Goal: Obtain resource: Download file/media

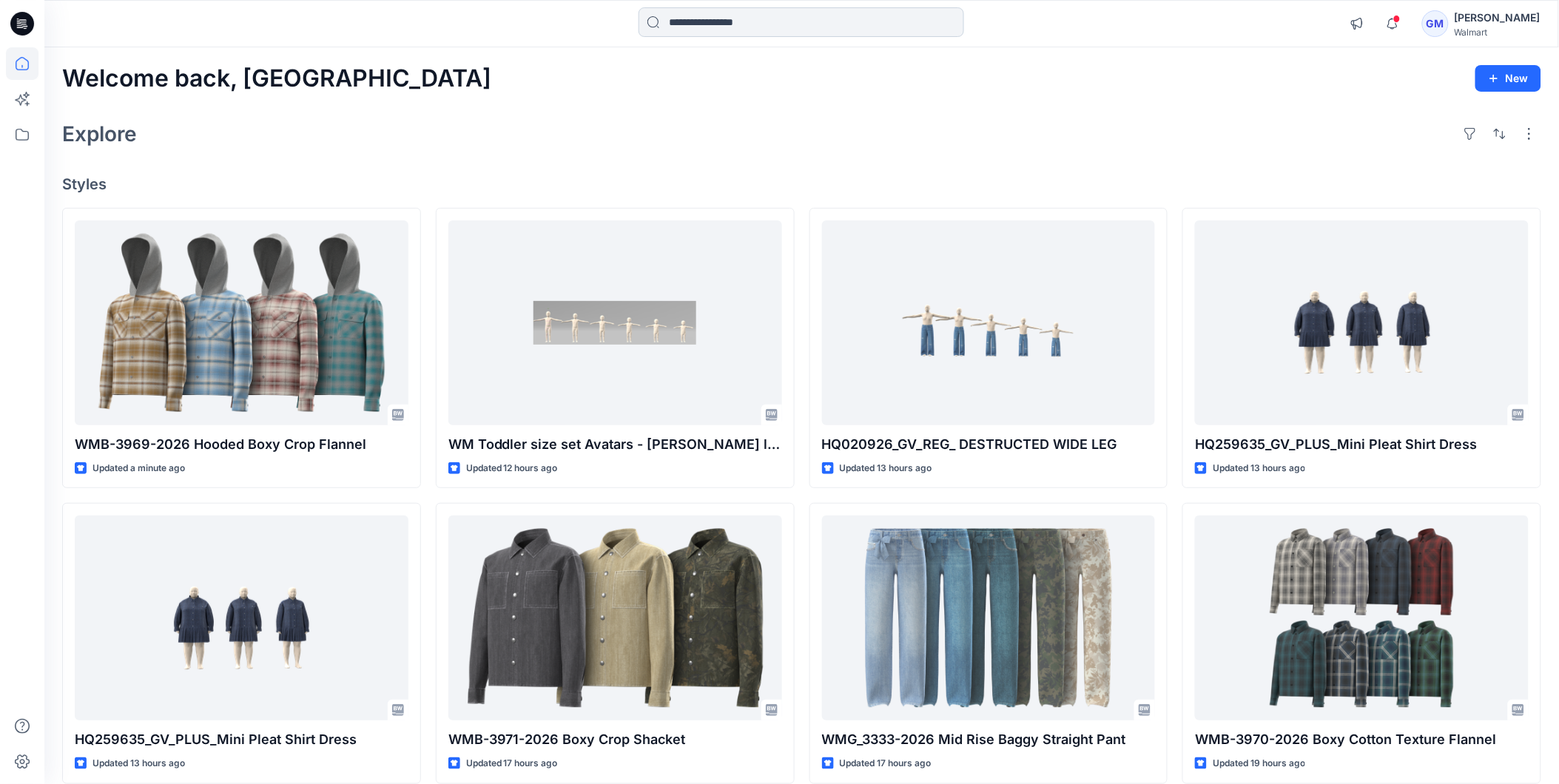
click at [759, 19] on input at bounding box center [801, 22] width 325 height 30
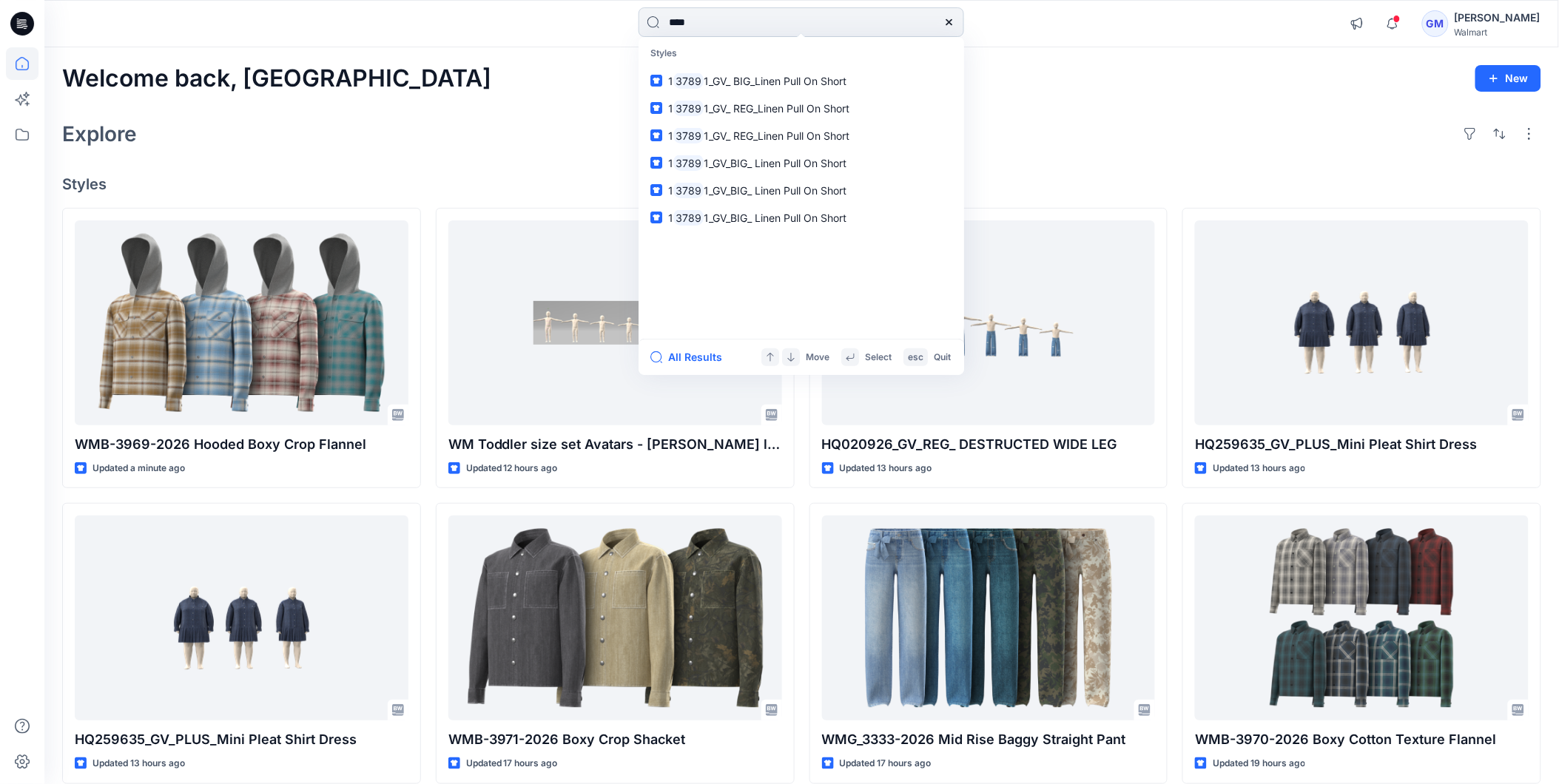
drag, startPoint x: 733, startPoint y: 17, endPoint x: 654, endPoint y: 31, distance: 80.2
click at [654, 31] on input "****" at bounding box center [801, 22] width 325 height 30
paste input "****"
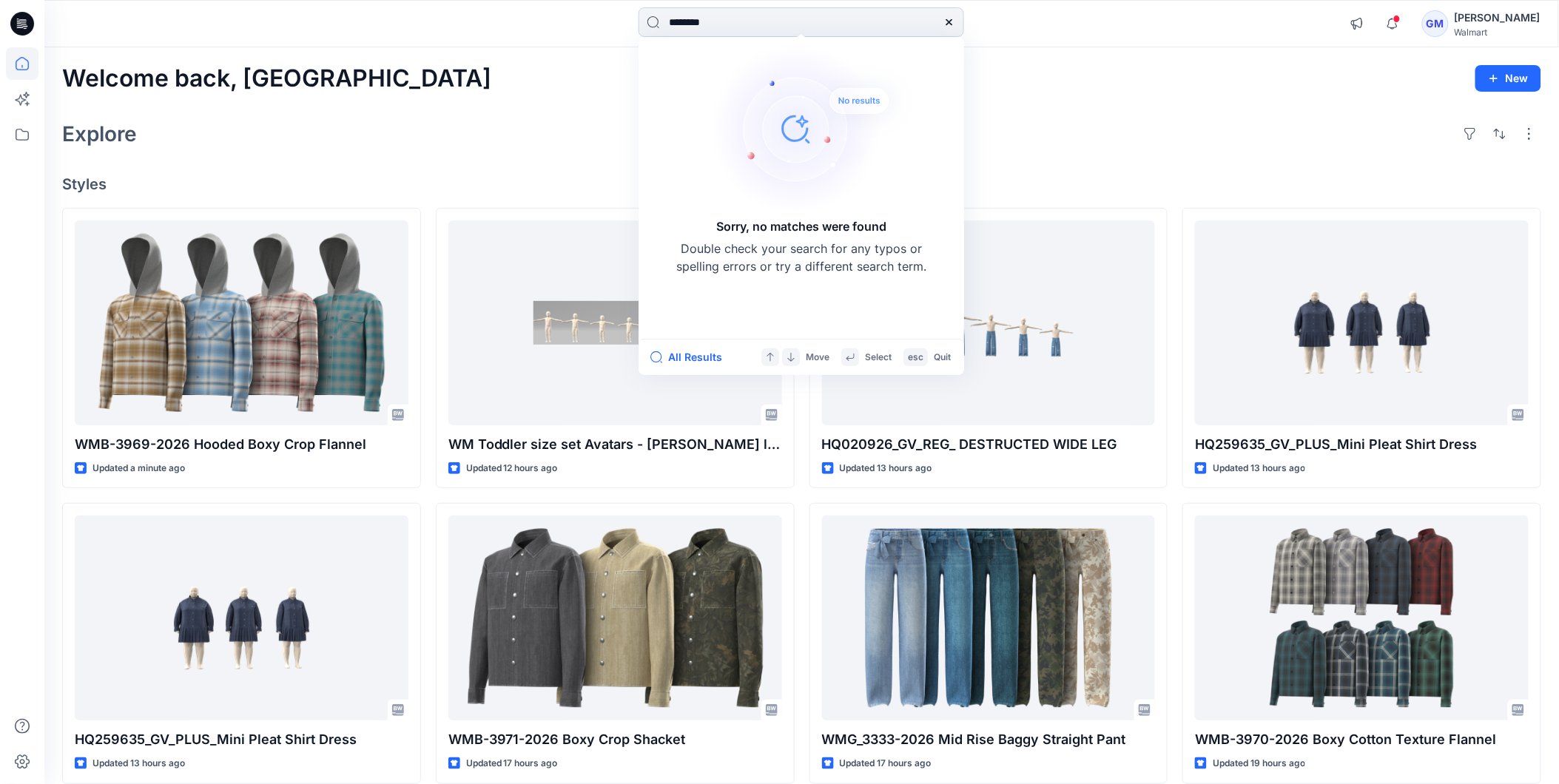
drag, startPoint x: 729, startPoint y: 18, endPoint x: 647, endPoint y: 25, distance: 82.3
click at [647, 25] on input "********" at bounding box center [801, 22] width 325 height 30
paste input "**********"
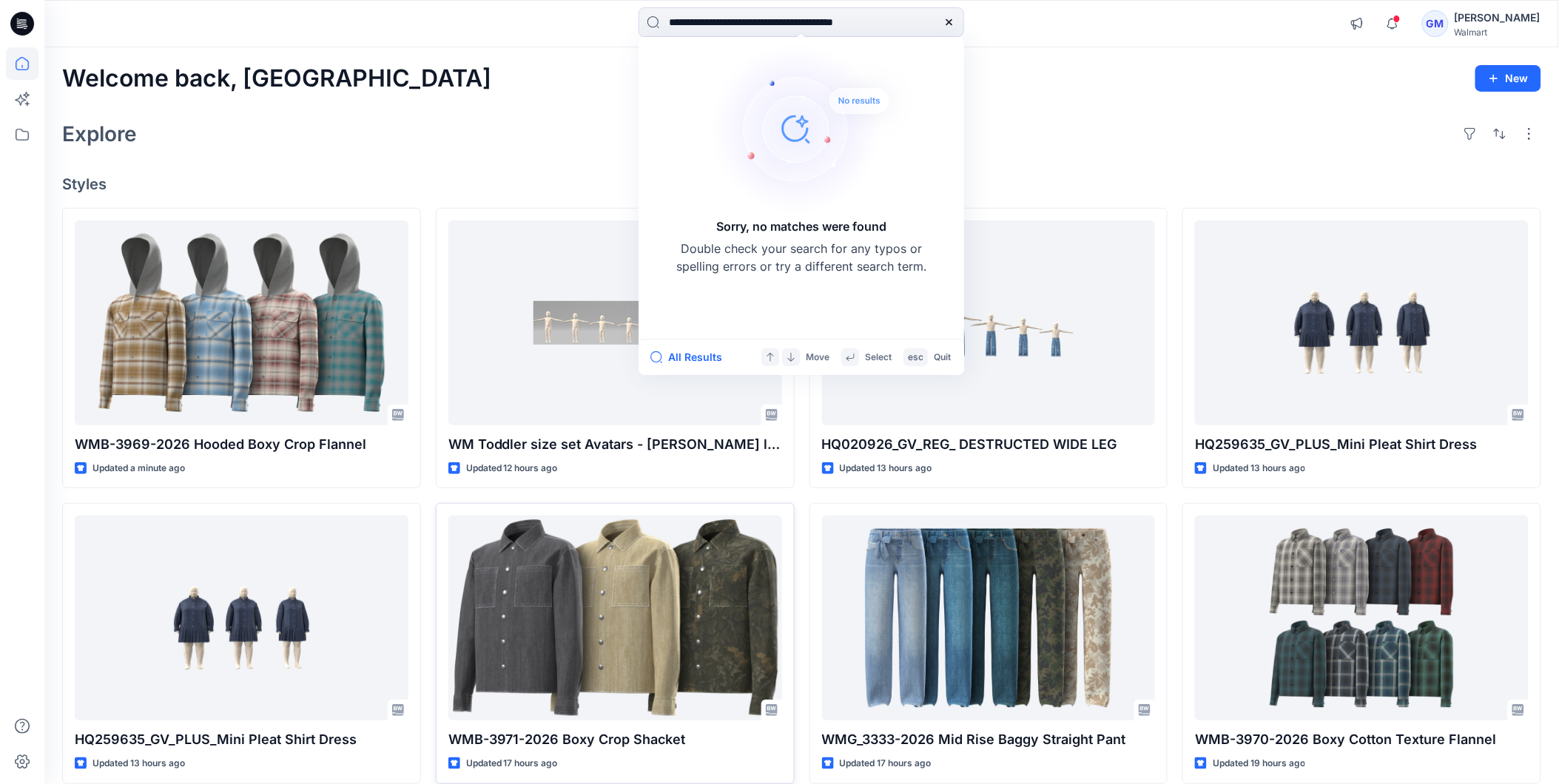
type input "**********"
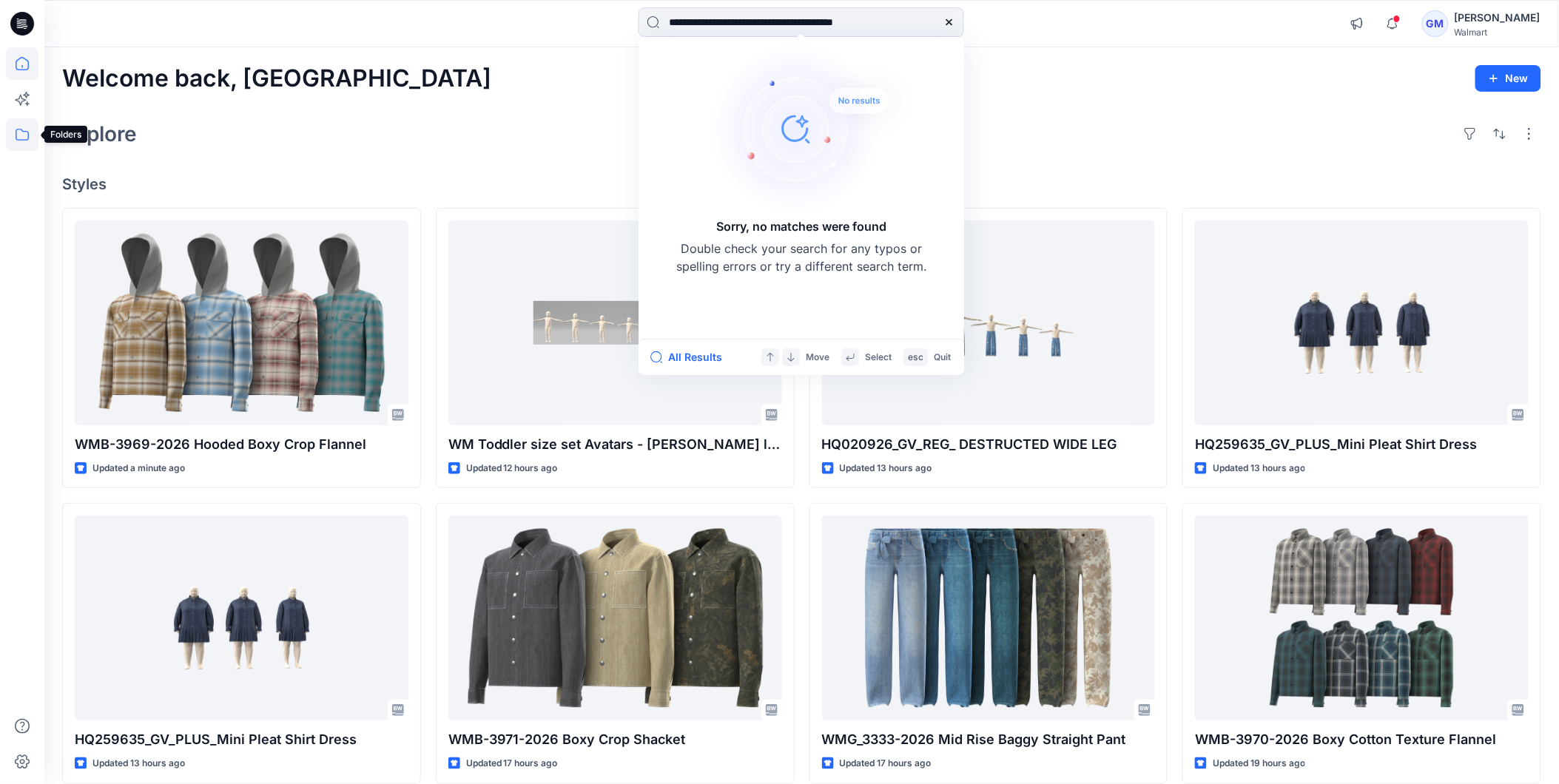
click at [16, 132] on icon at bounding box center [21, 135] width 13 height 12
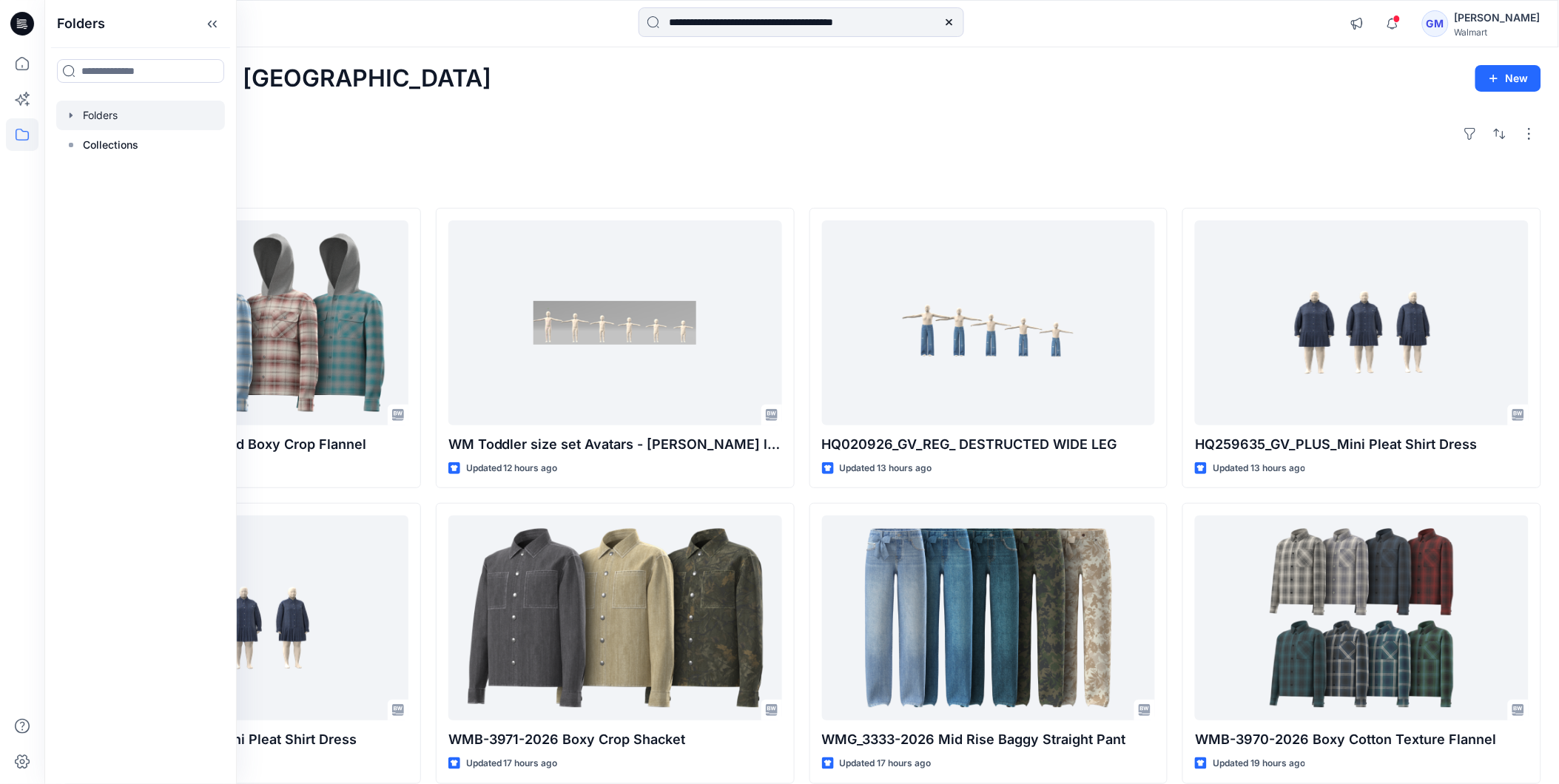
click at [93, 112] on div at bounding box center [140, 115] width 169 height 30
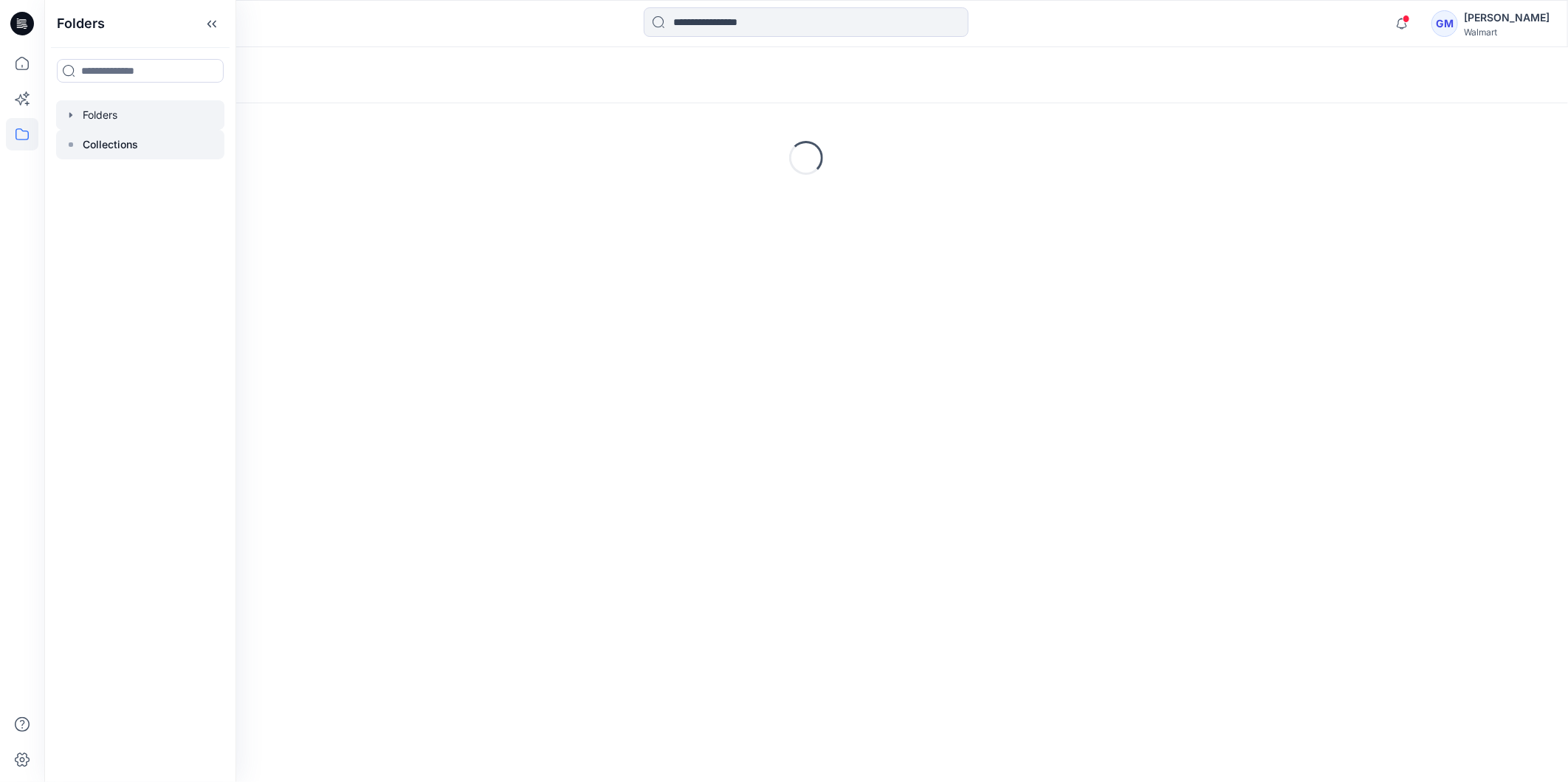
click at [80, 142] on div at bounding box center [140, 145] width 168 height 30
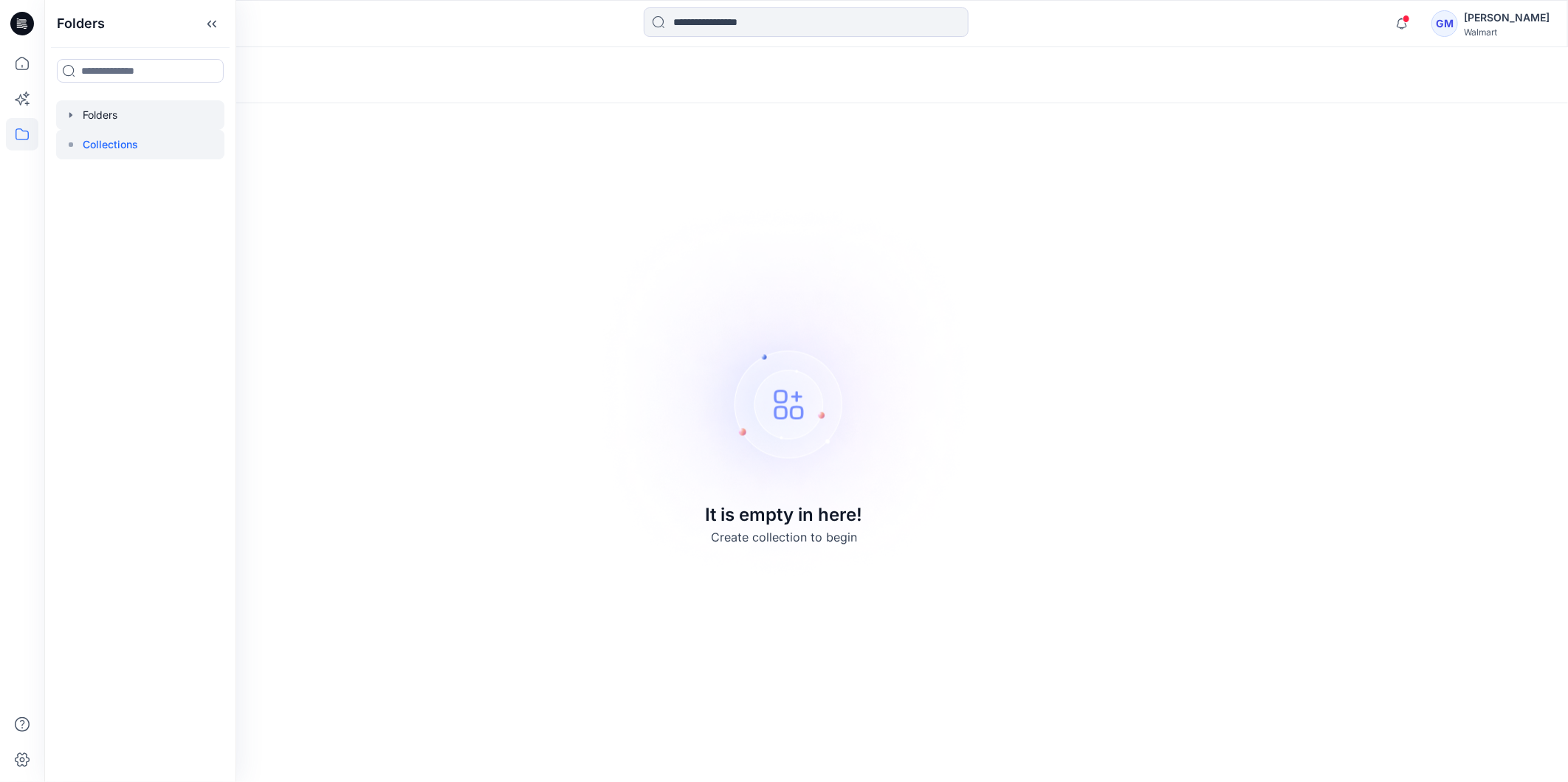
click at [74, 117] on icon "button" at bounding box center [71, 115] width 12 height 12
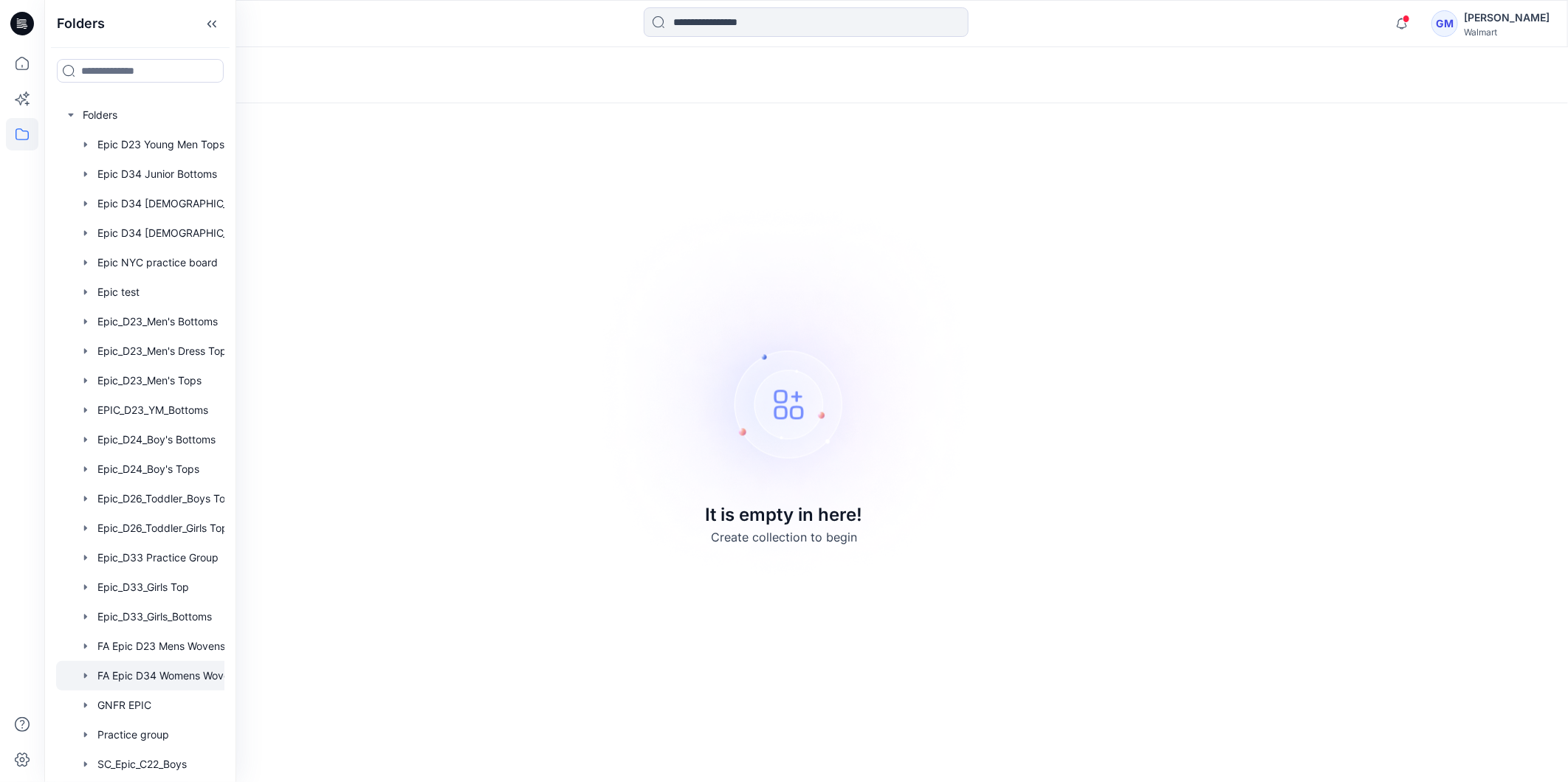
click at [187, 683] on div at bounding box center [159, 675] width 206 height 30
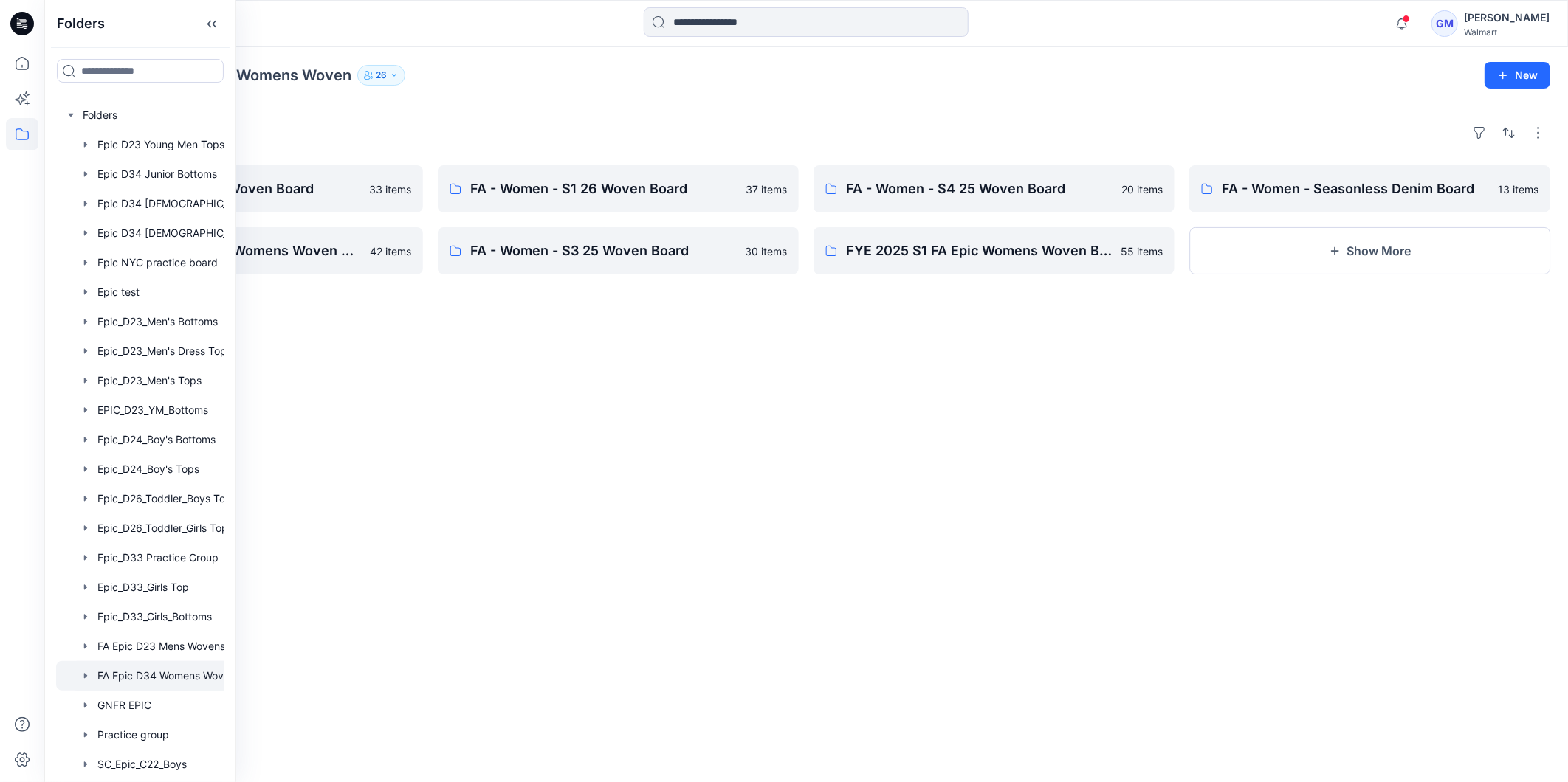
click at [1162, 454] on div "Folders FA - Women - S2 26 Woven Board 33 items FYE 2025 S2 FA Epic Womens Wove…" at bounding box center [806, 443] width 1523 height 679
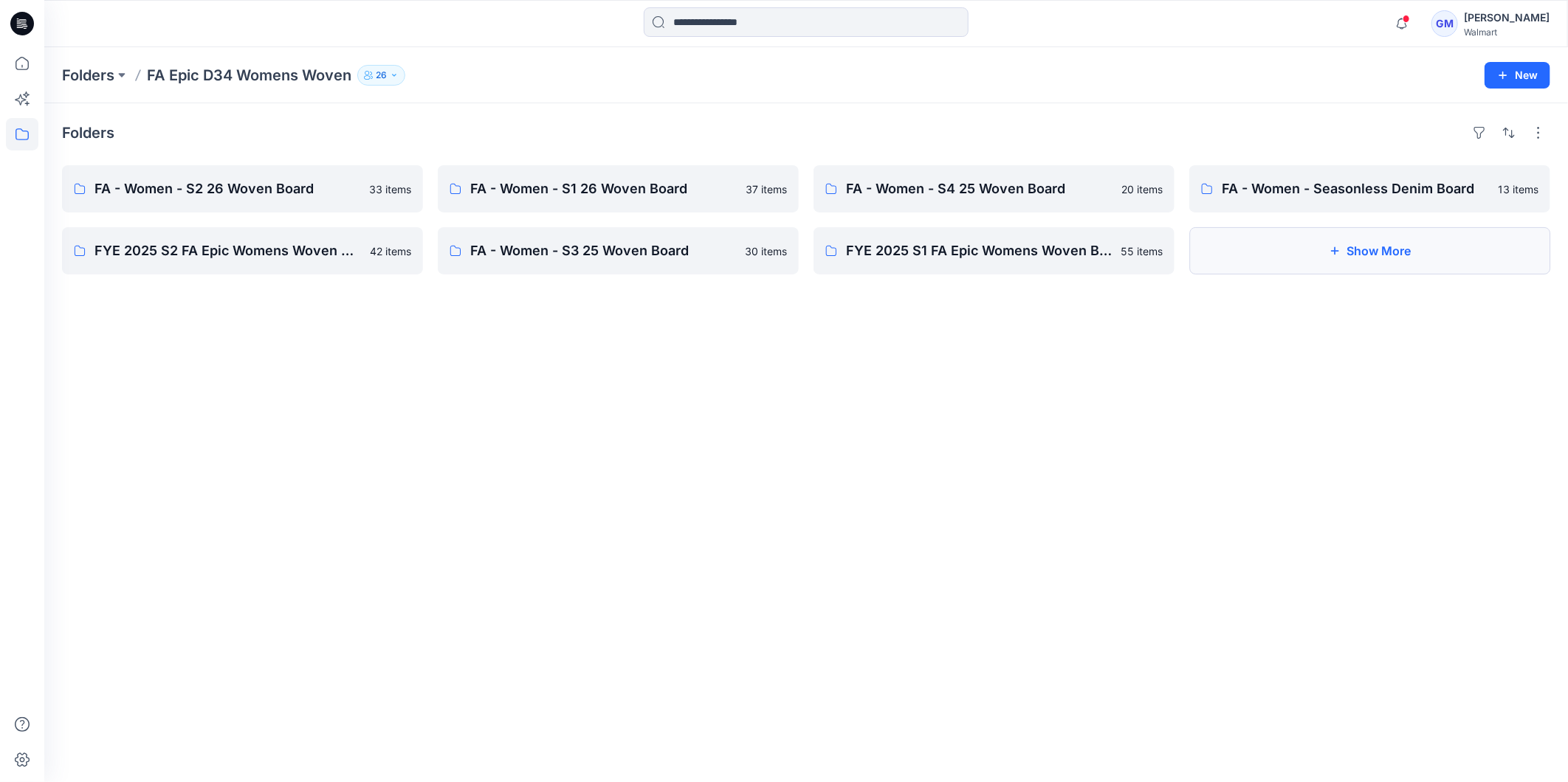
click at [1362, 255] on button "Show More" at bounding box center [1369, 251] width 361 height 47
click at [542, 186] on p "FA - Women - S1 26 Woven Board" at bounding box center [616, 189] width 293 height 21
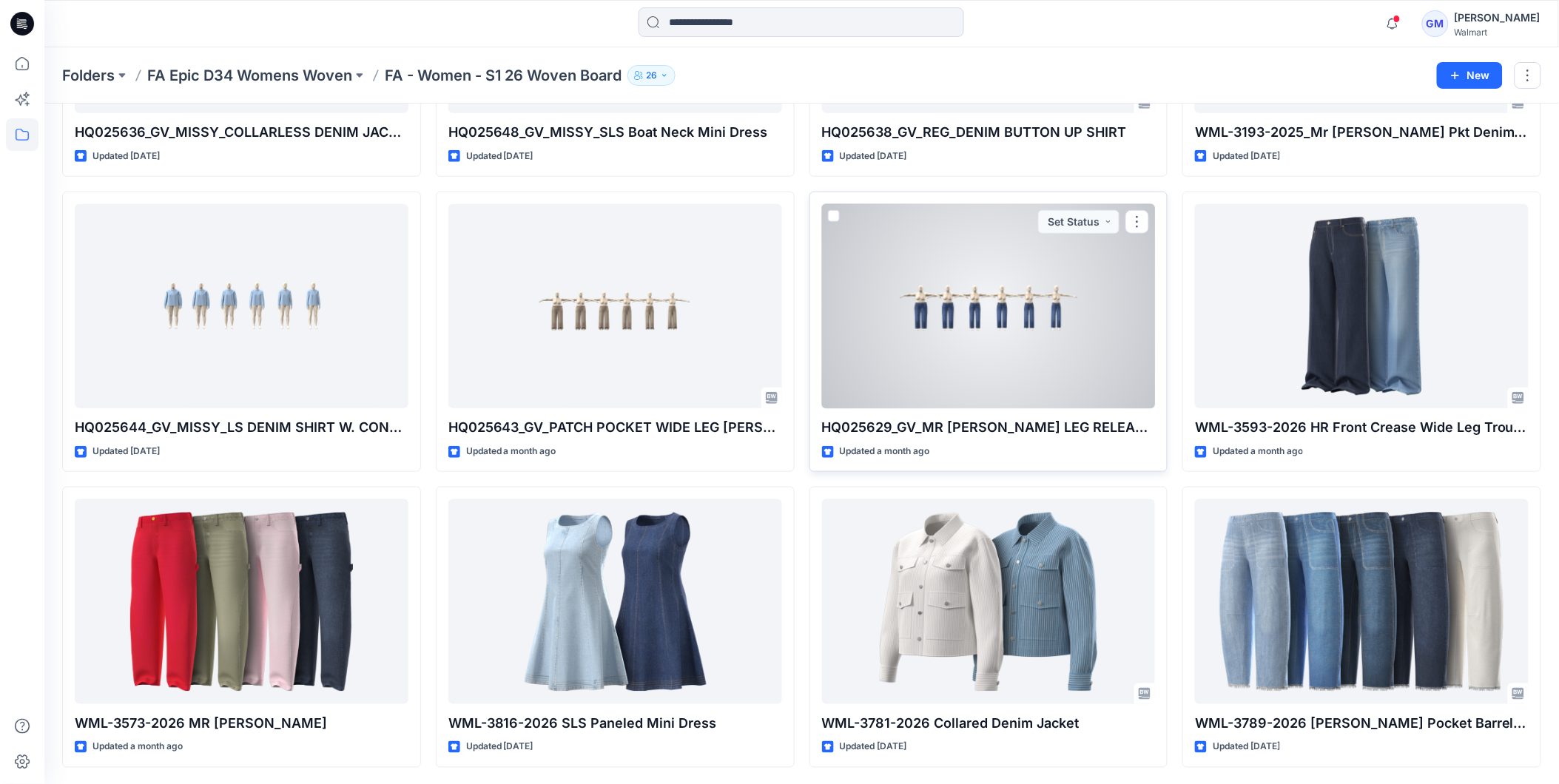
scroll to position [324, 0]
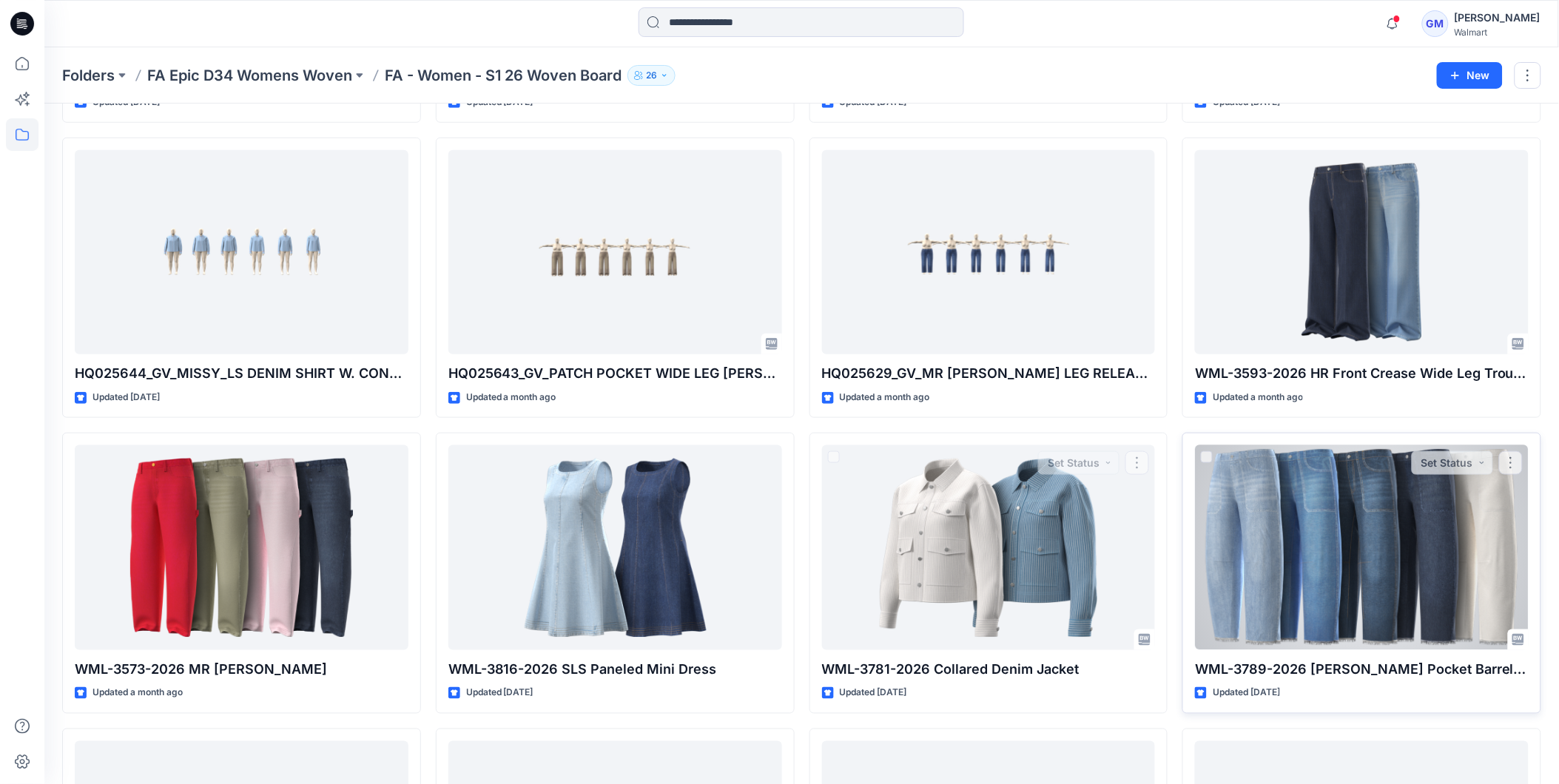
click at [1252, 443] on div "WML-3789-2026 [PERSON_NAME] Pocket Barrel [PERSON_NAME] Updated [DATE] Set Stat…" at bounding box center [1362, 573] width 359 height 281
click at [1299, 505] on div at bounding box center [1361, 547] width 334 height 205
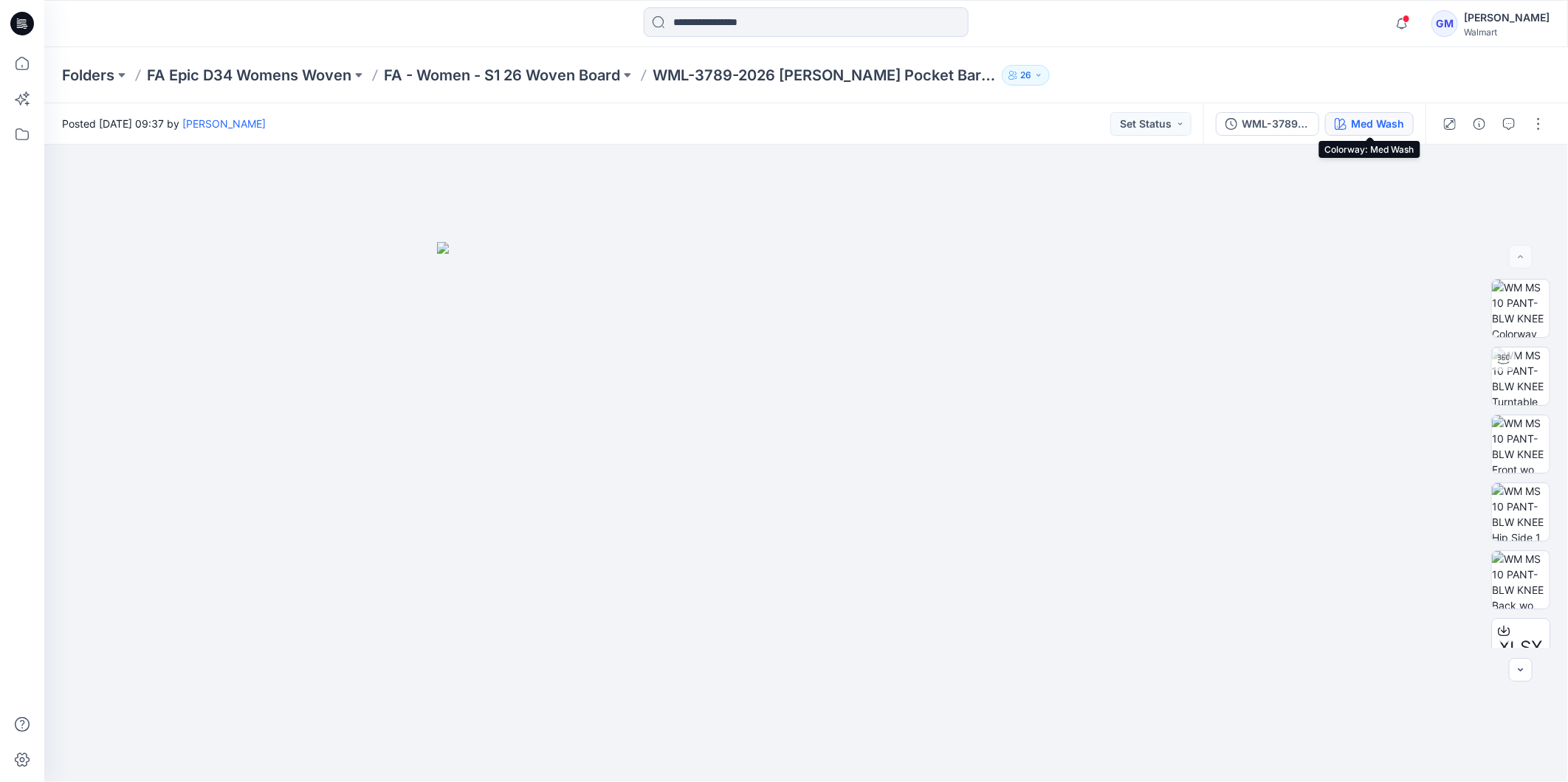
click at [1376, 124] on div "Med Wash" at bounding box center [1378, 123] width 53 height 16
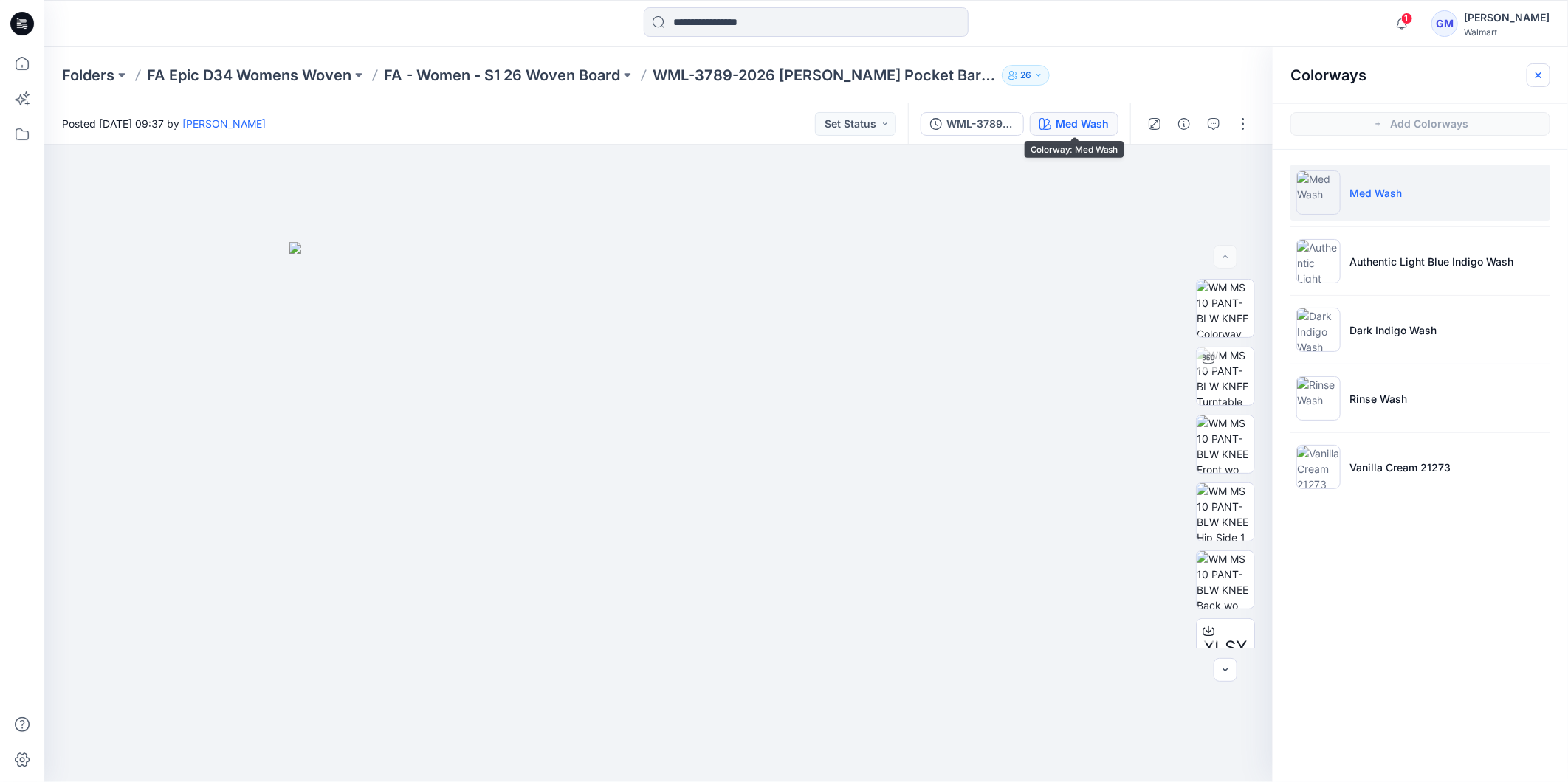
click at [1538, 75] on icon "button" at bounding box center [1538, 75] width 6 height 6
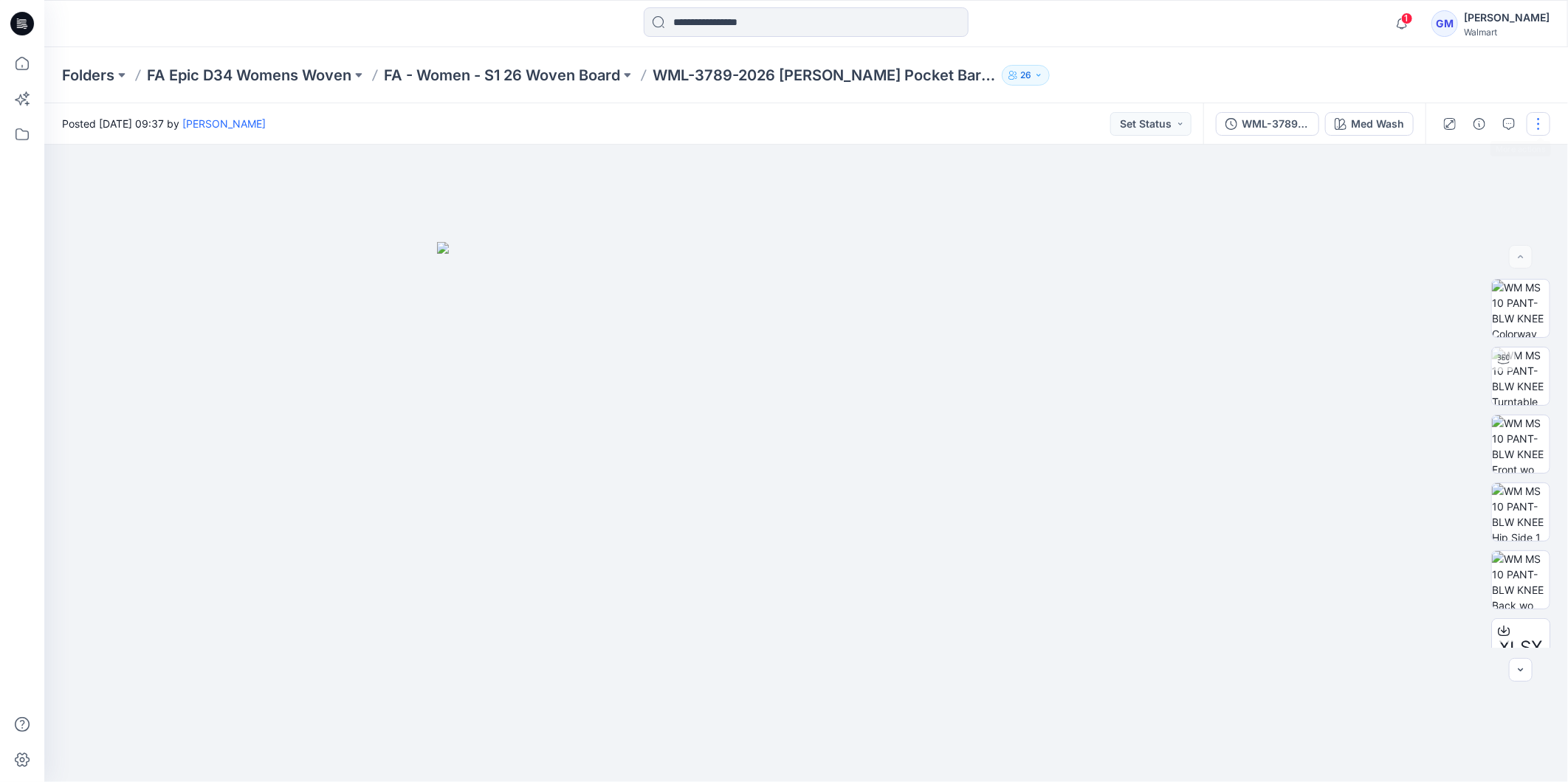
click at [1539, 124] on button "button" at bounding box center [1538, 123] width 24 height 24
click at [1276, 380] on div at bounding box center [806, 463] width 1523 height 637
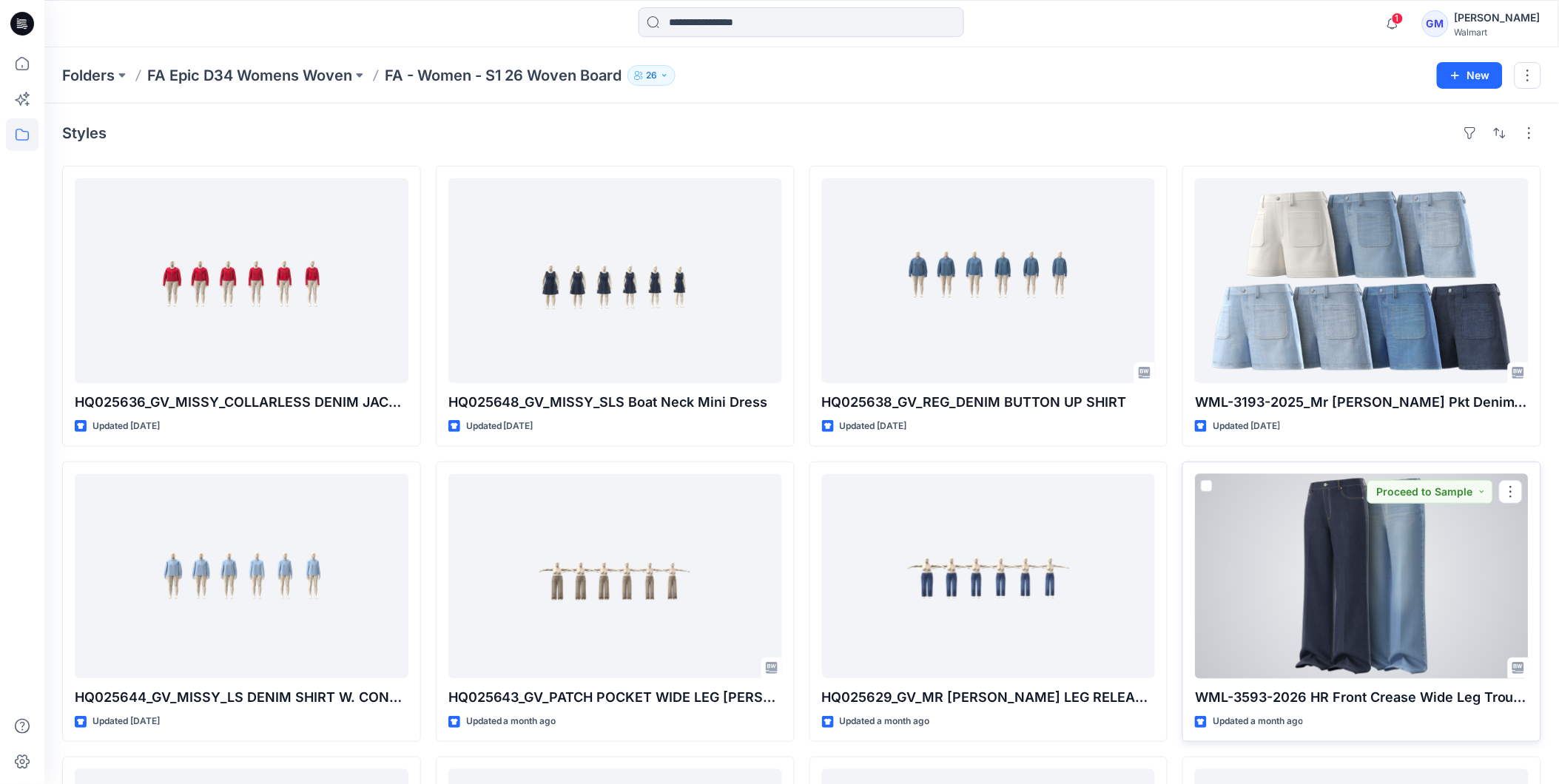
scroll to position [324, 0]
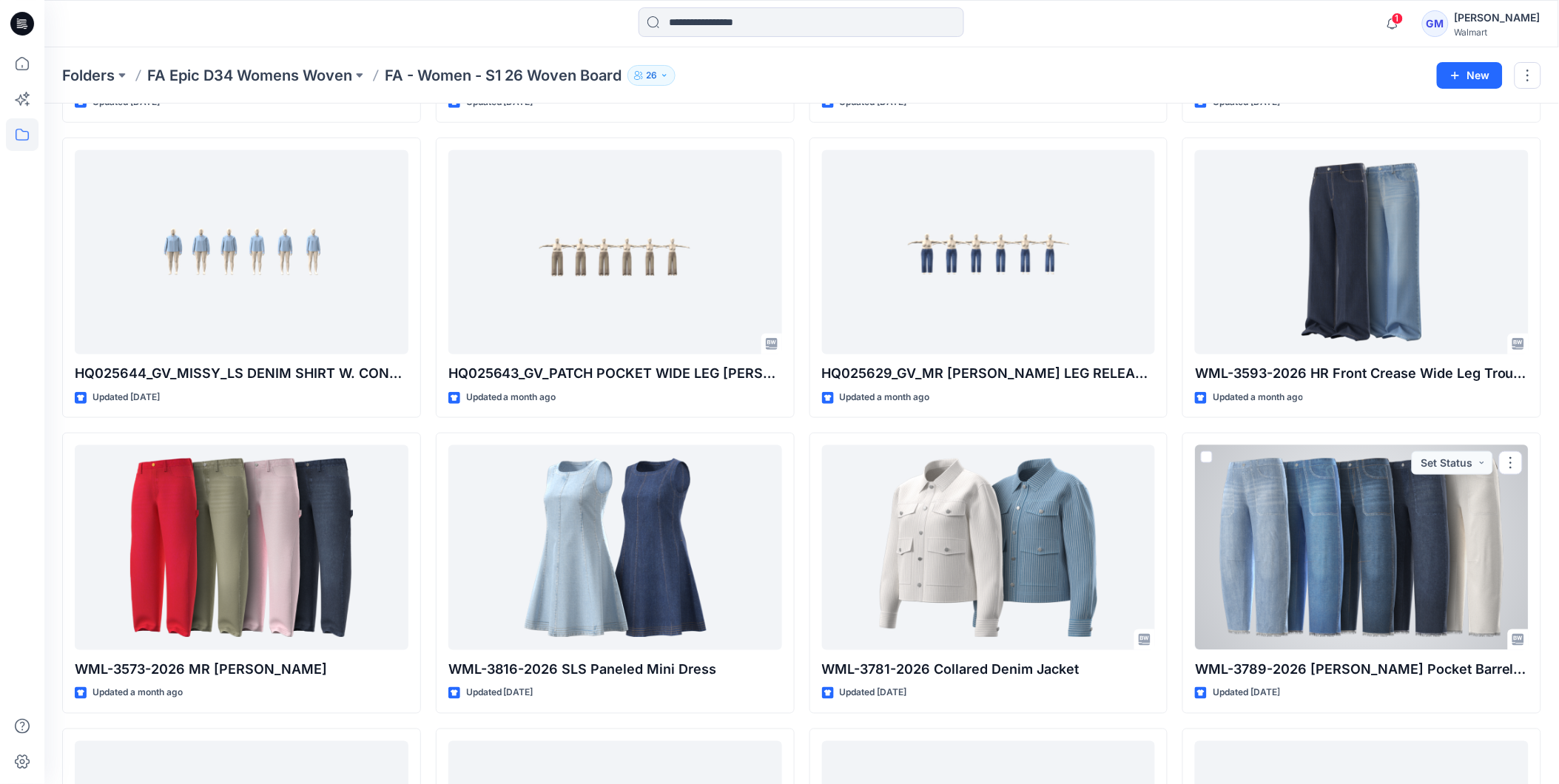
click at [1355, 571] on div at bounding box center [1361, 547] width 334 height 205
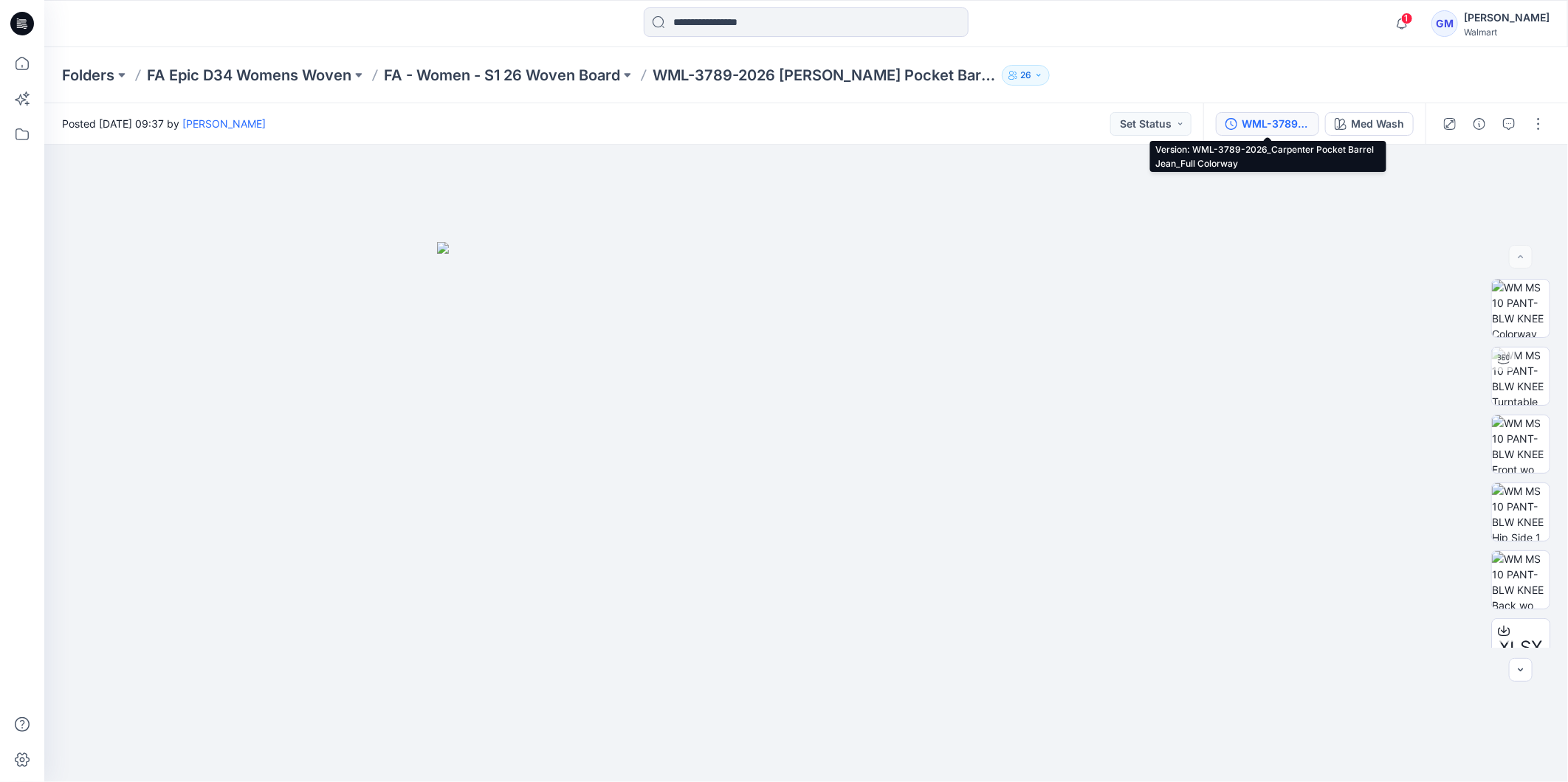
click at [1279, 120] on div "WML-3789-2026_Carpenter Pocket Barrel Jean_Full Colorway" at bounding box center [1275, 123] width 68 height 16
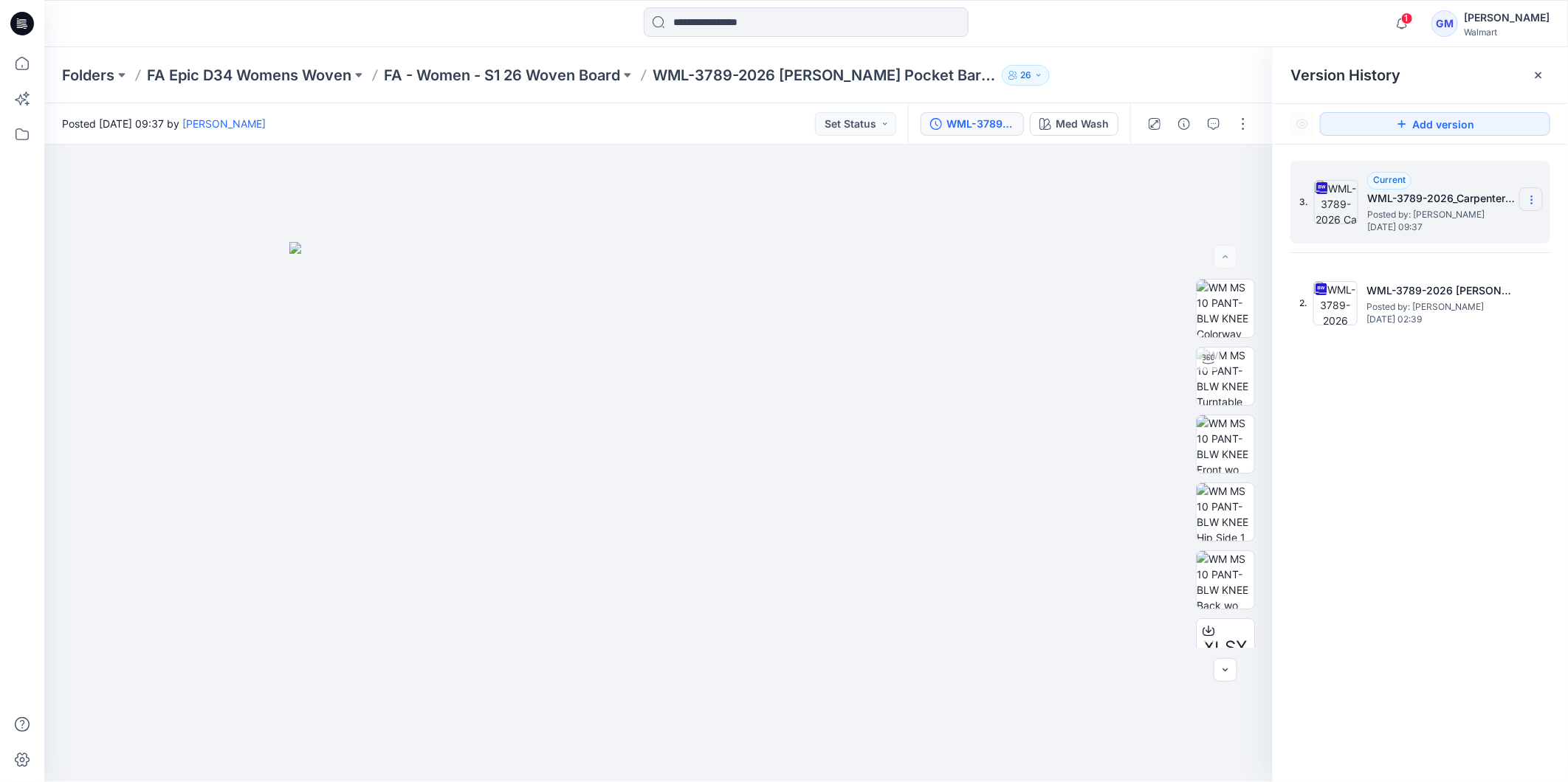
click at [1530, 203] on icon at bounding box center [1531, 200] width 12 height 12
click at [1456, 225] on span "Download Source BW File" at bounding box center [1457, 229] width 123 height 18
click at [1117, 640] on div at bounding box center [658, 463] width 1228 height 637
click at [1371, 203] on h5 "WML-3789-2026_Carpenter Pocket Barrel Jean_Full Colorway" at bounding box center [1441, 198] width 148 height 18
click at [1065, 127] on div "Med Wash" at bounding box center [1082, 123] width 53 height 16
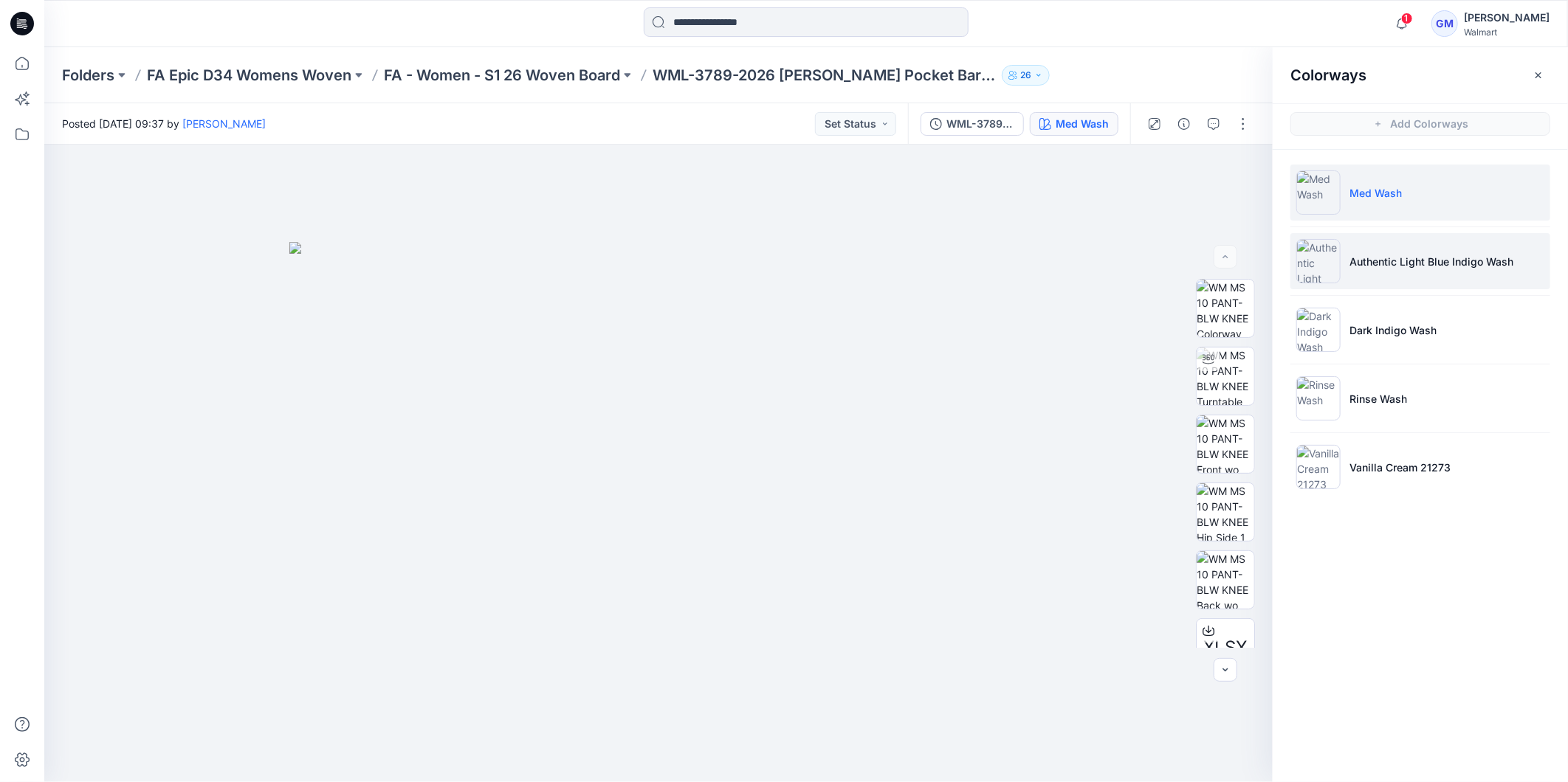
click at [1433, 267] on p "Authentic Light Blue Indigo Wash" at bounding box center [1431, 261] width 164 height 15
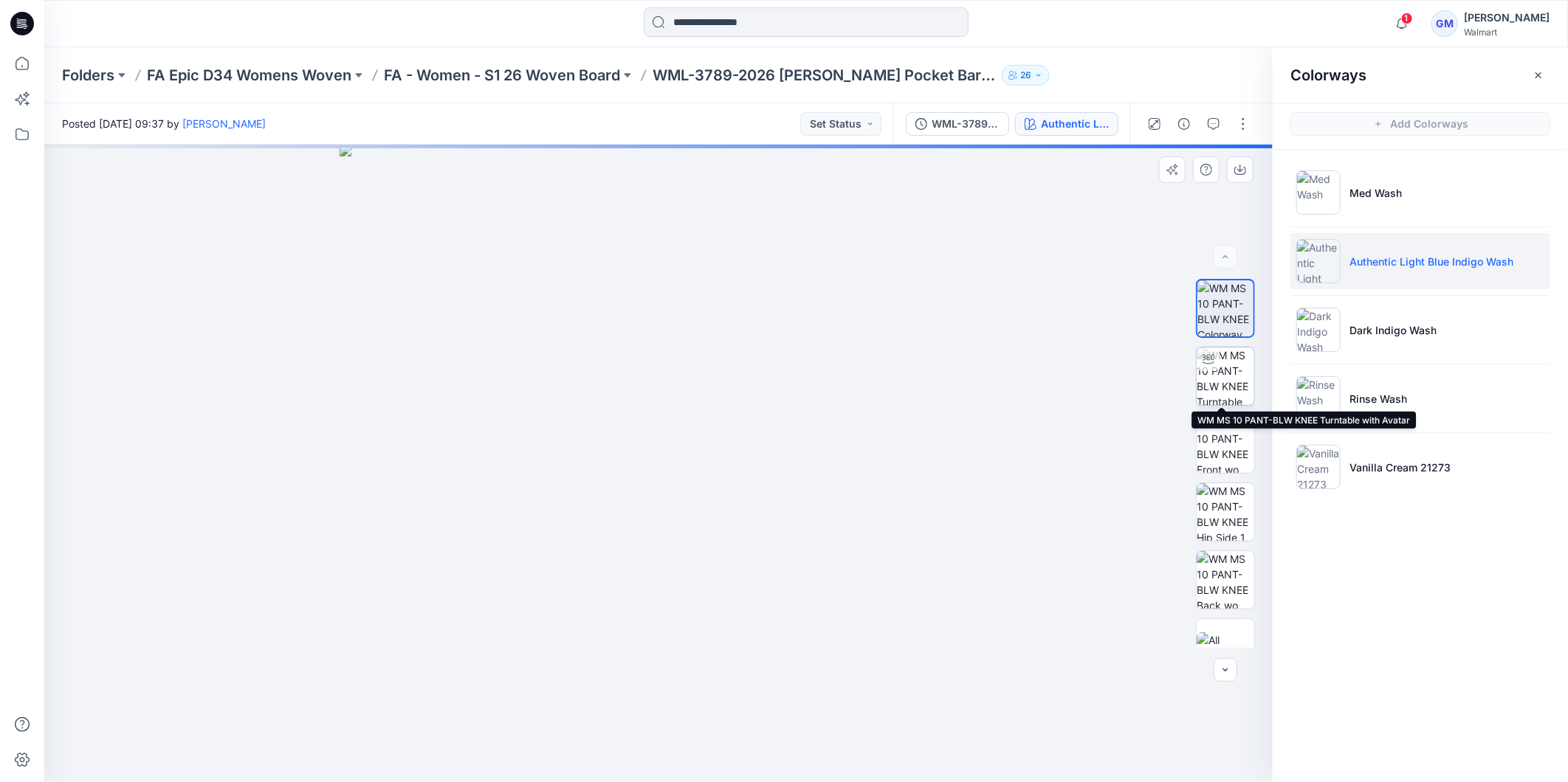
click at [1212, 371] on div at bounding box center [1208, 359] width 24 height 24
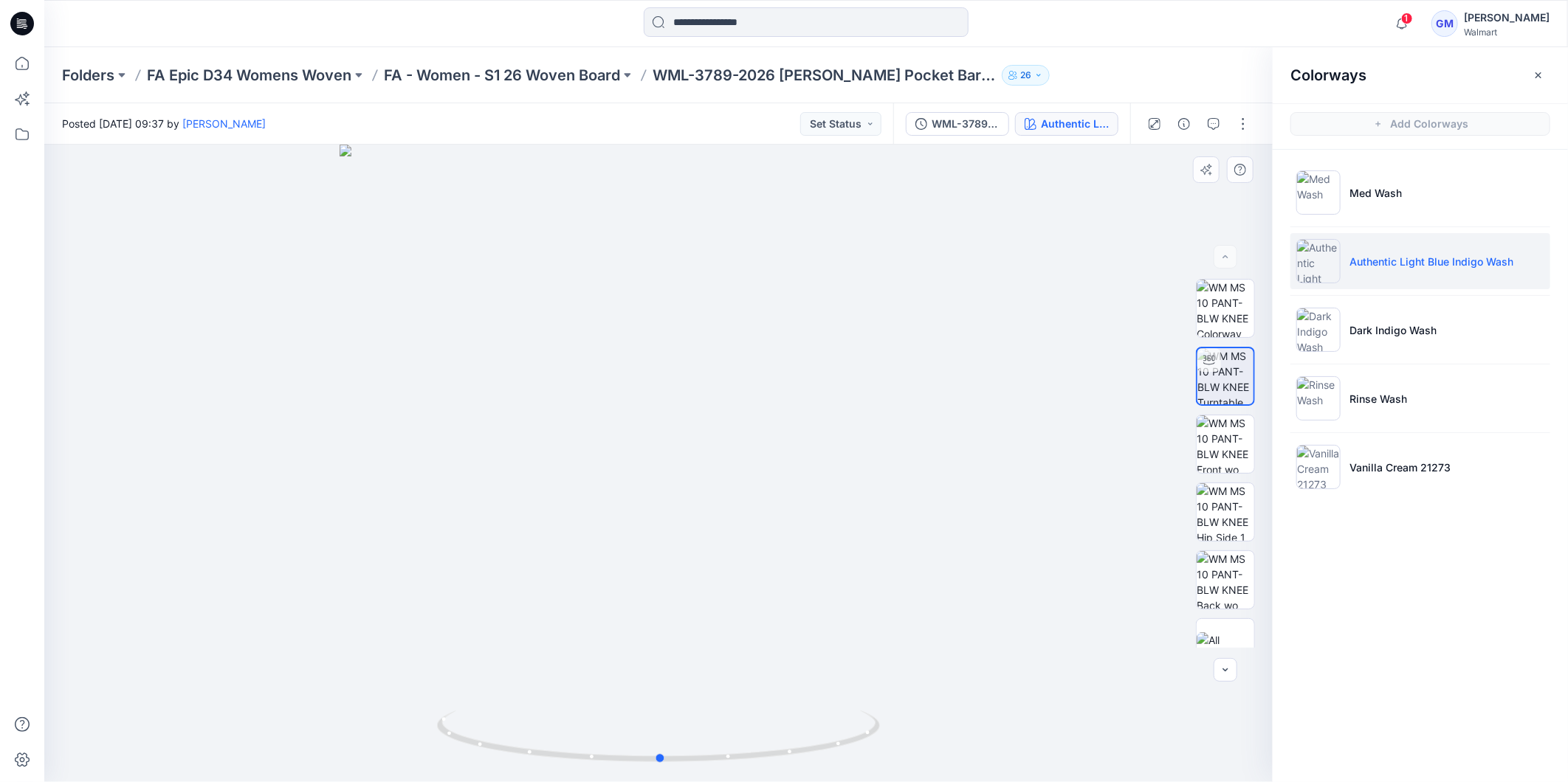
drag, startPoint x: 667, startPoint y: 763, endPoint x: 1113, endPoint y: 731, distance: 447.1
click at [1113, 731] on div at bounding box center [658, 463] width 1228 height 637
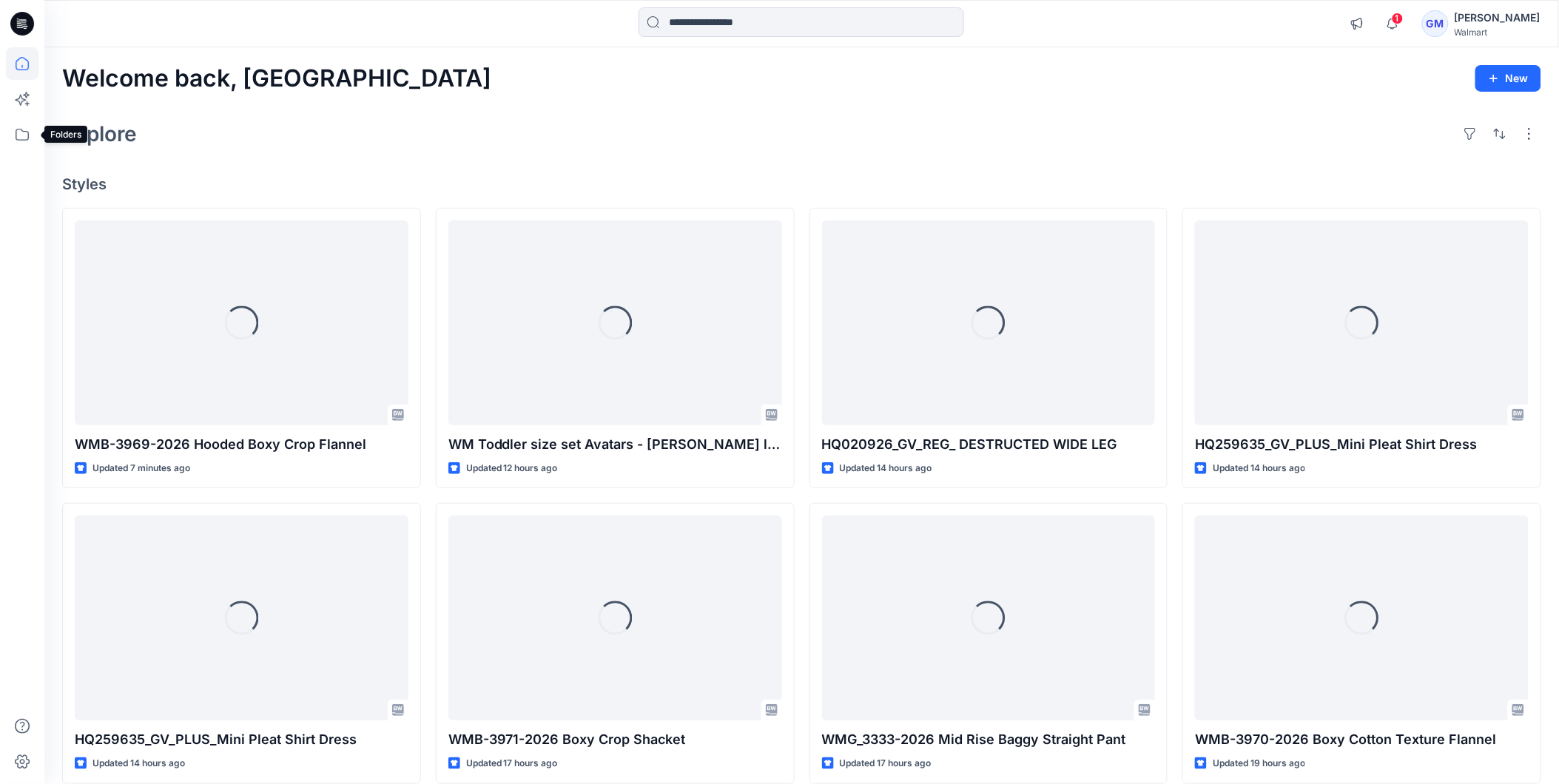
click at [23, 140] on icon at bounding box center [22, 134] width 33 height 33
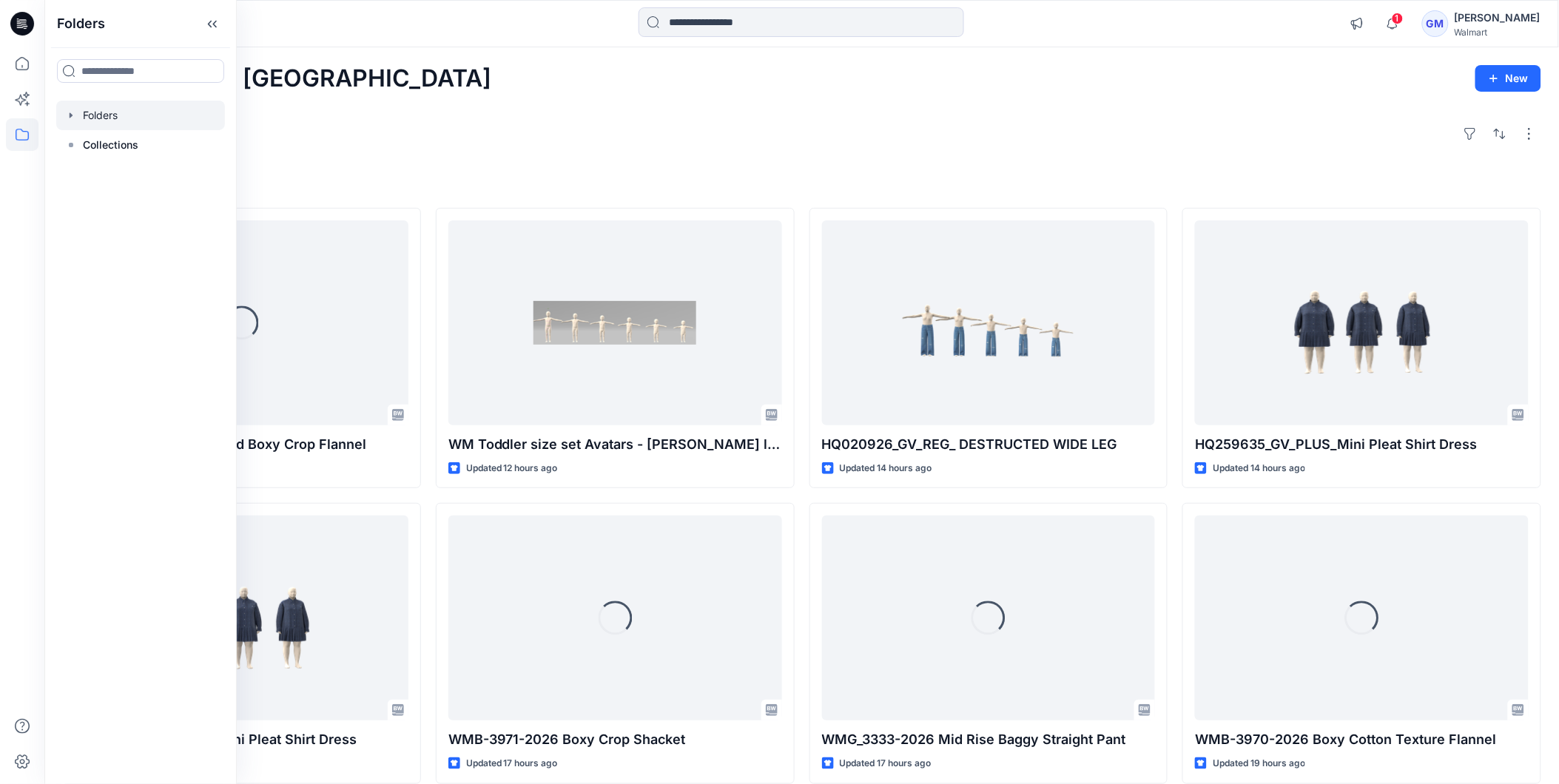
click at [75, 117] on icon "button" at bounding box center [71, 115] width 12 height 12
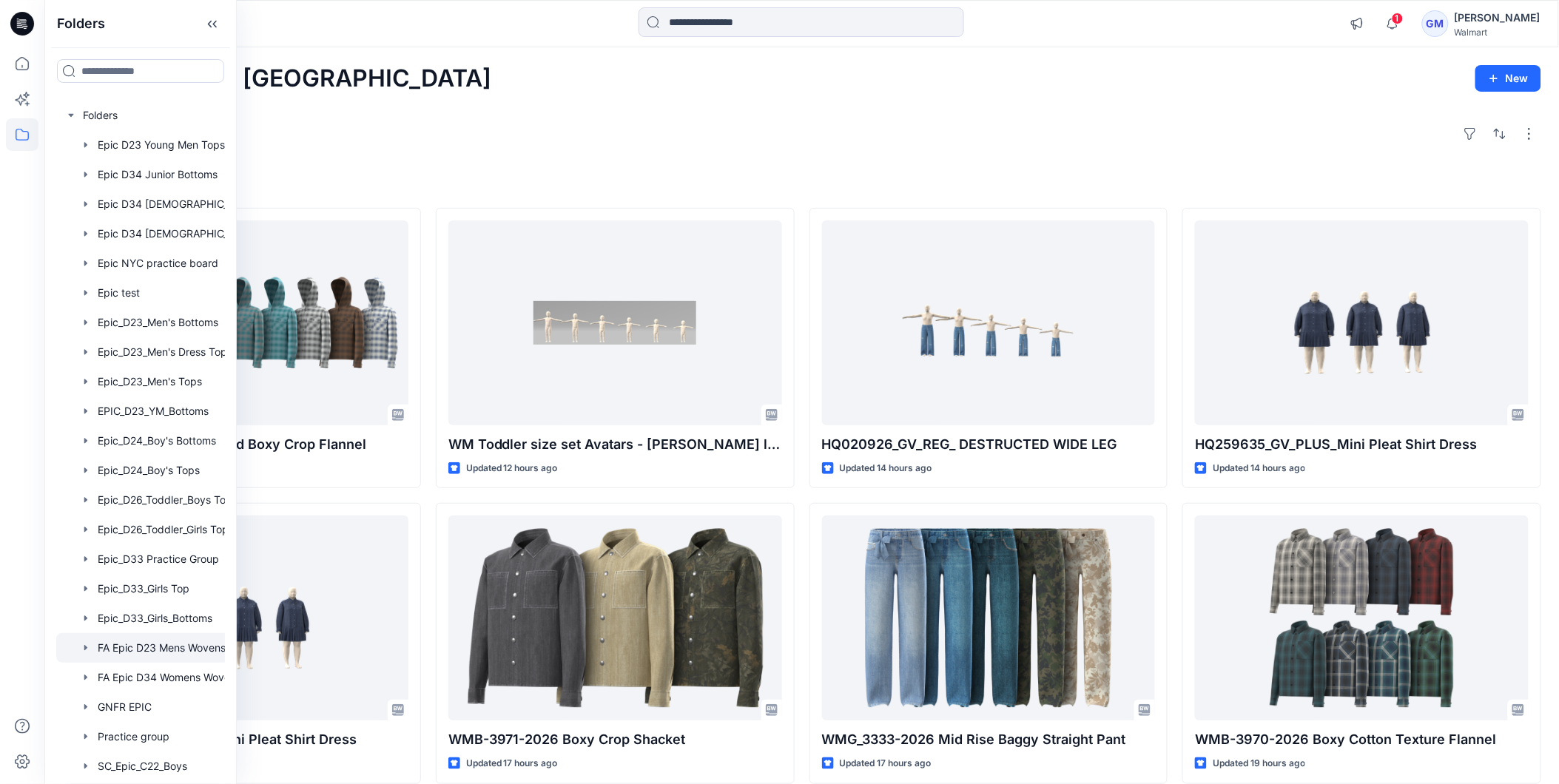
click at [193, 647] on div at bounding box center [160, 648] width 207 height 30
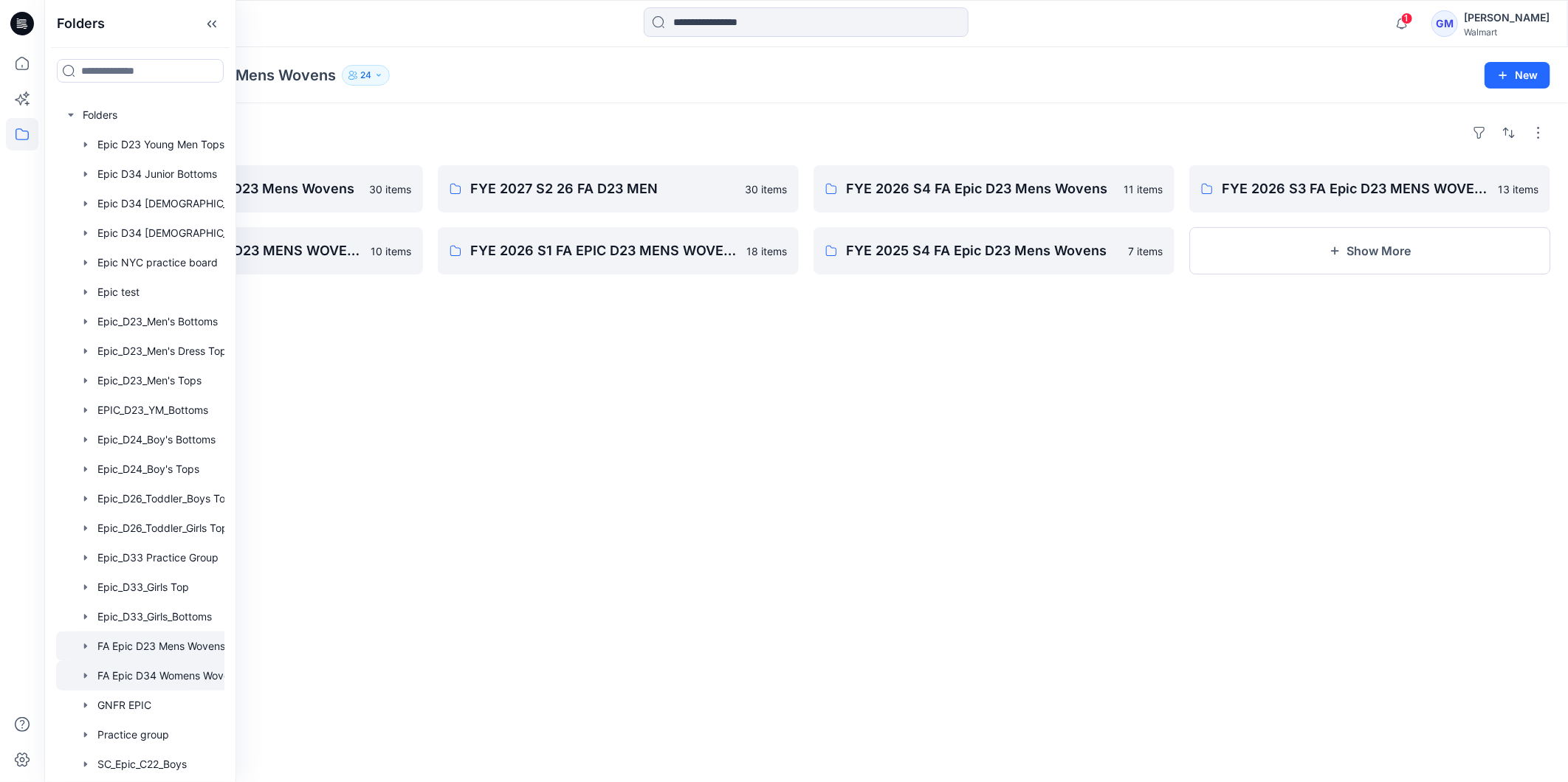
click at [193, 674] on div at bounding box center [159, 675] width 206 height 30
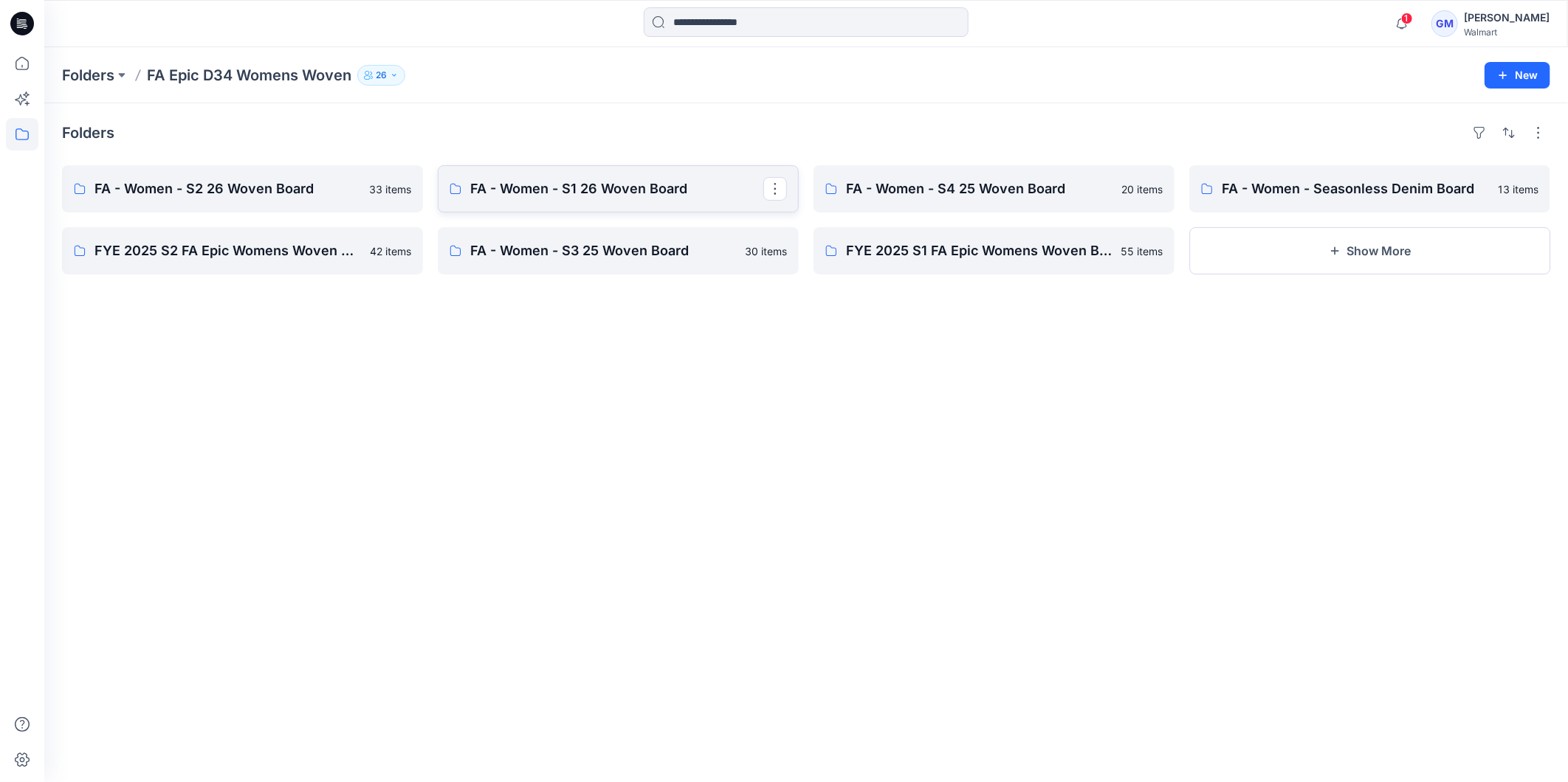
click at [602, 182] on p "FA - Women - S1 26 Woven Board" at bounding box center [616, 189] width 293 height 21
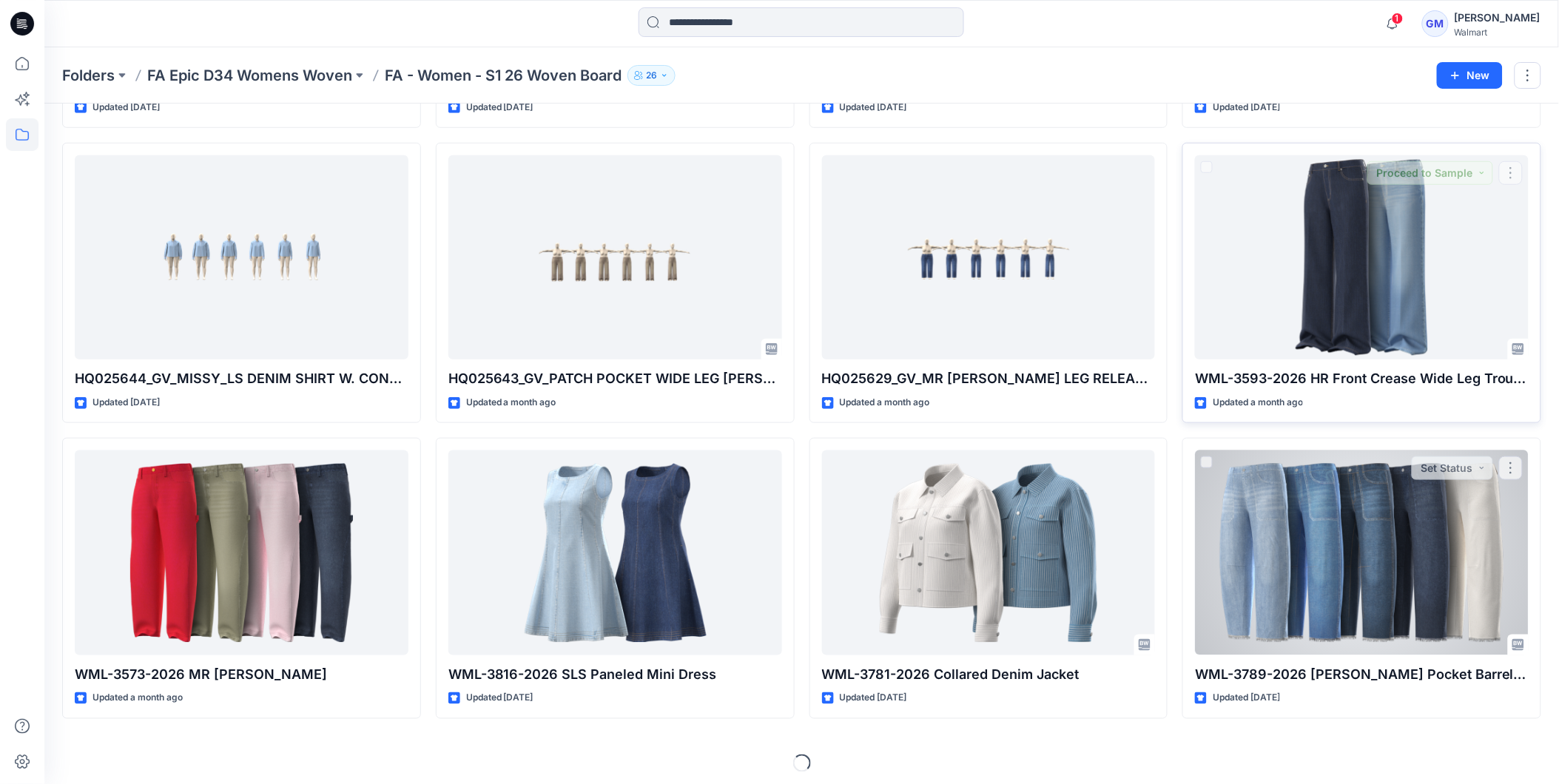
scroll to position [324, 0]
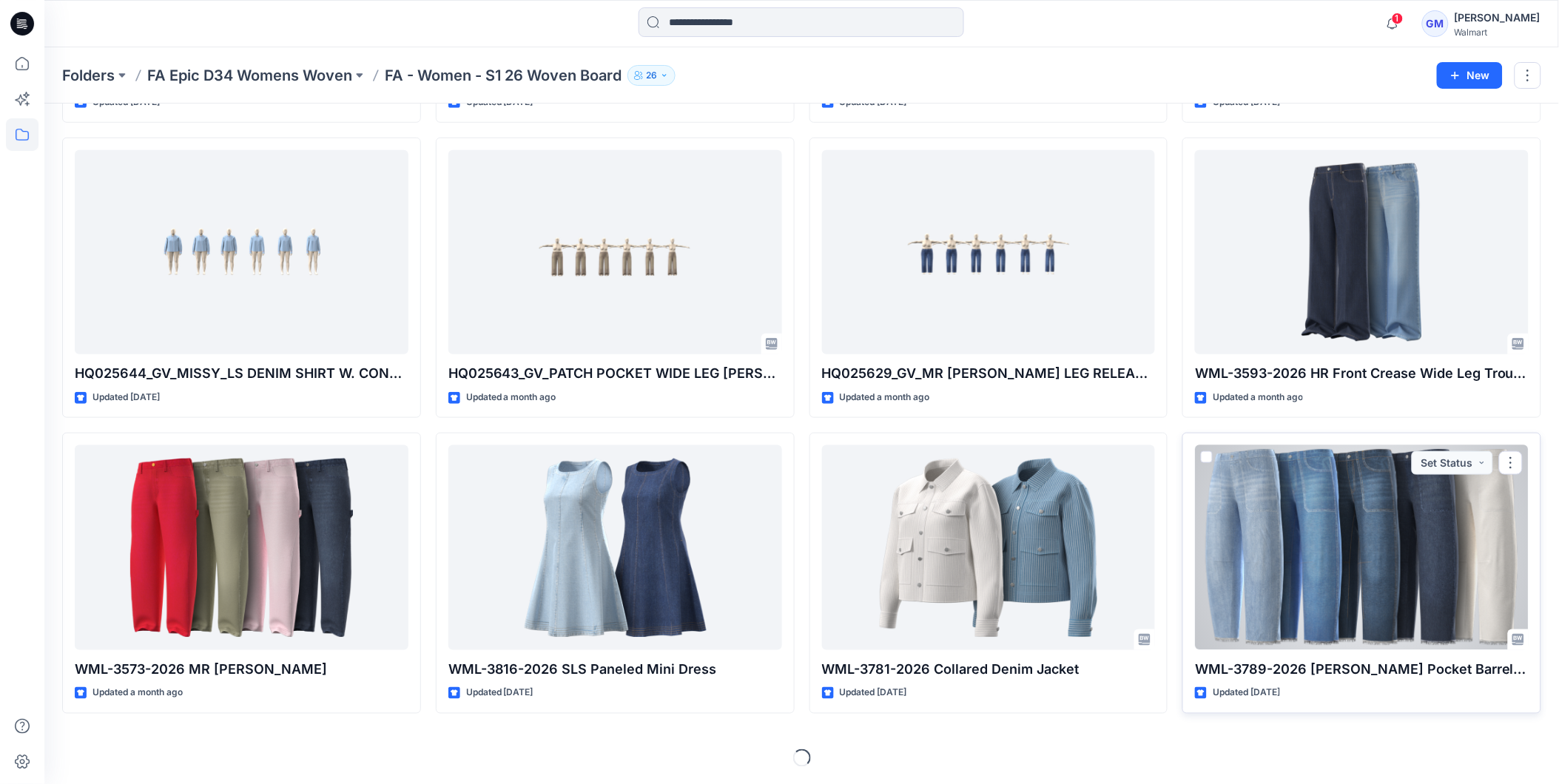
click at [1409, 583] on div at bounding box center [1361, 547] width 334 height 205
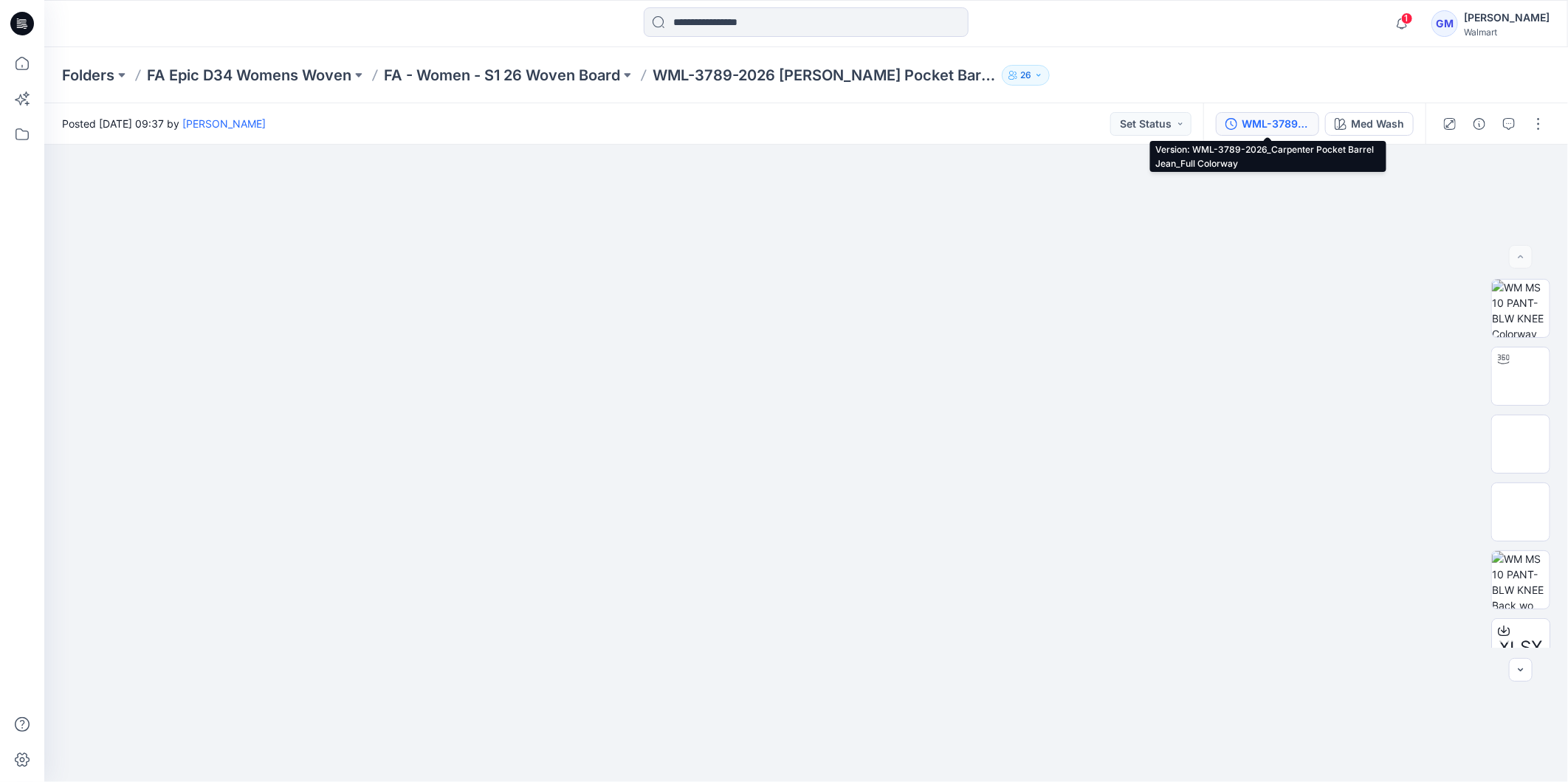
click at [1265, 117] on div "WML-3789-2026_Carpenter Pocket Barrel Jean_Full Colorway" at bounding box center [1275, 123] width 68 height 16
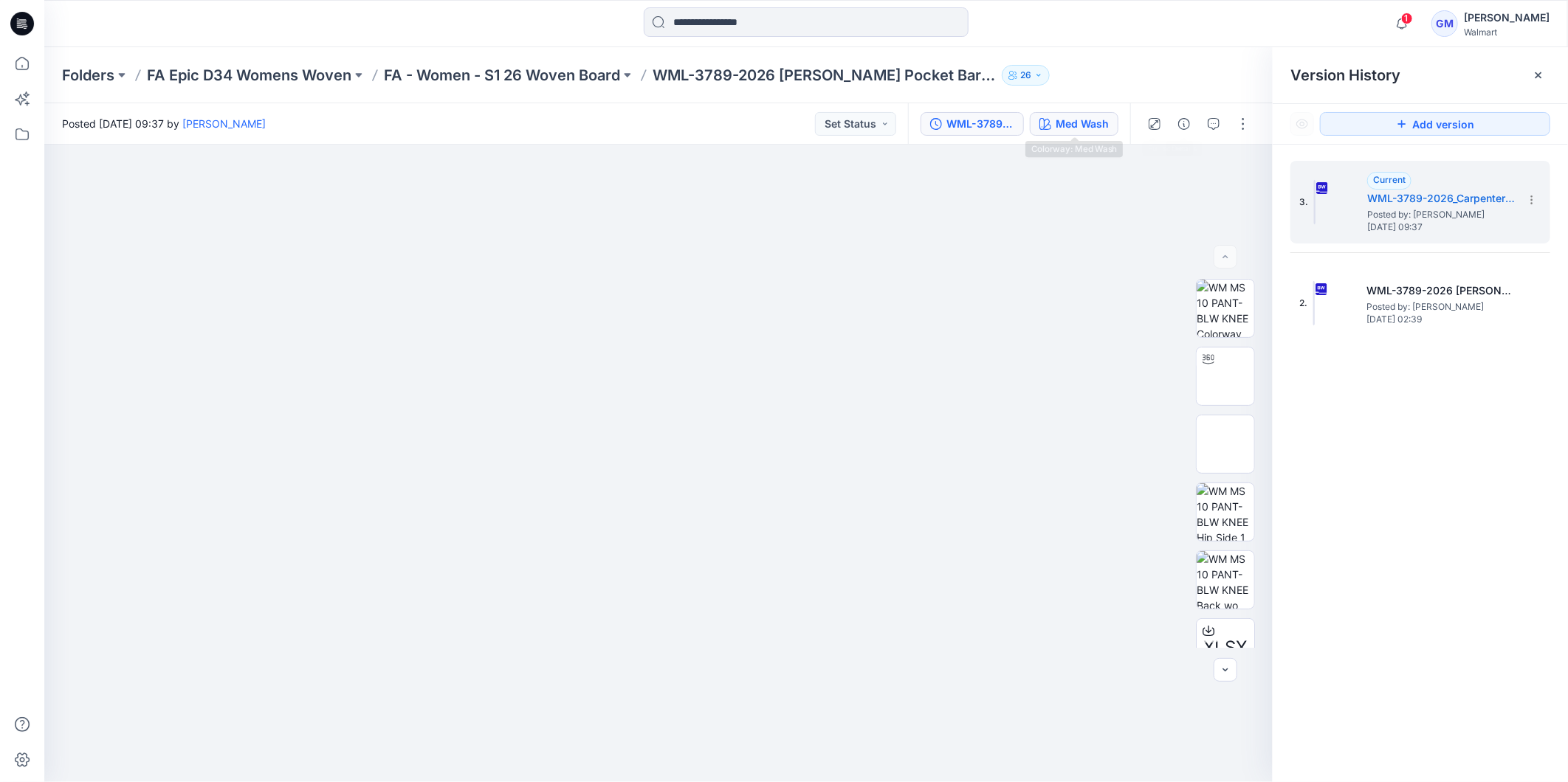
click at [1082, 123] on div "Med Wash" at bounding box center [1082, 123] width 53 height 16
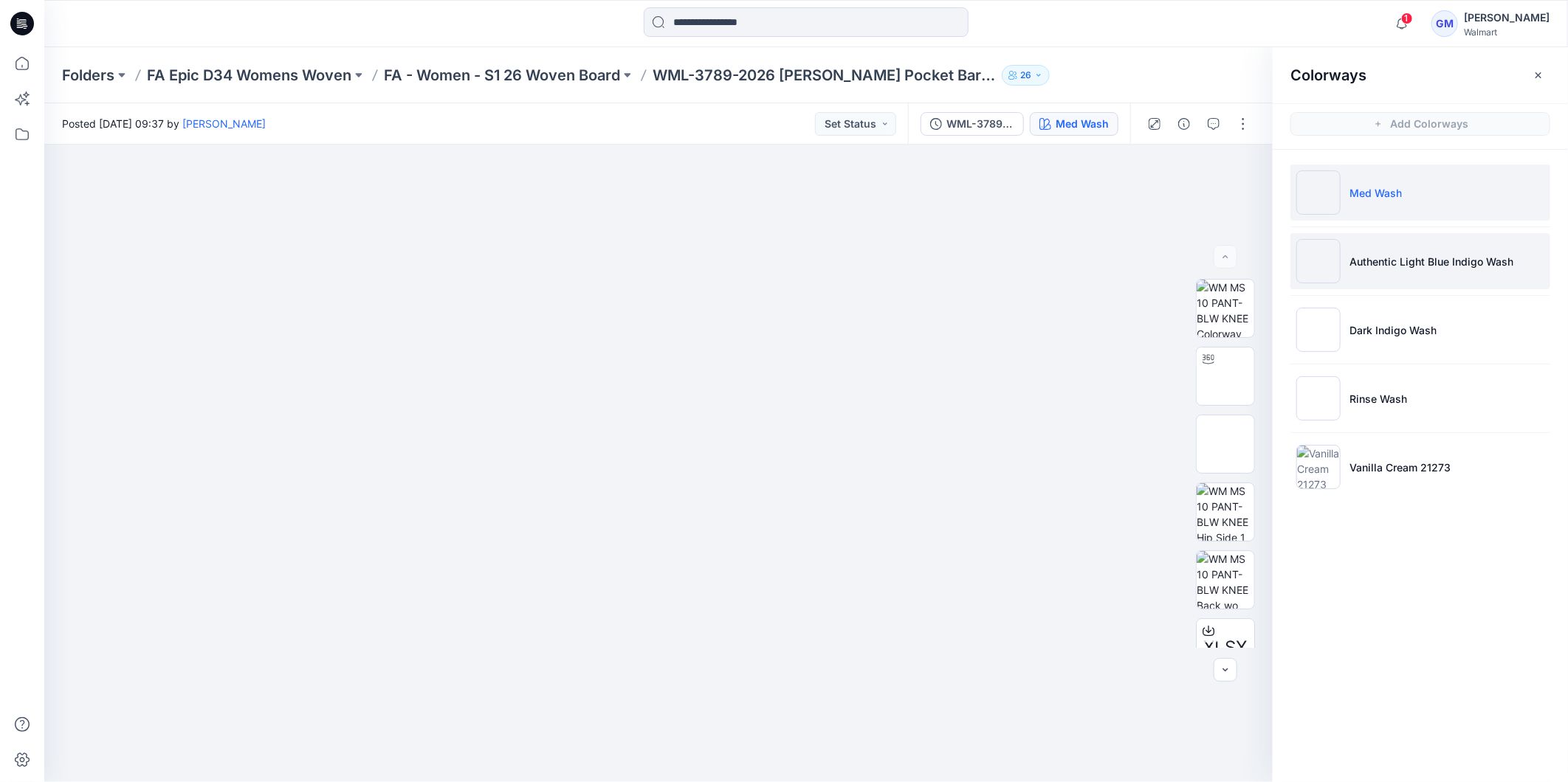
click at [1448, 260] on p "Authentic Light Blue Indigo Wash" at bounding box center [1431, 261] width 164 height 15
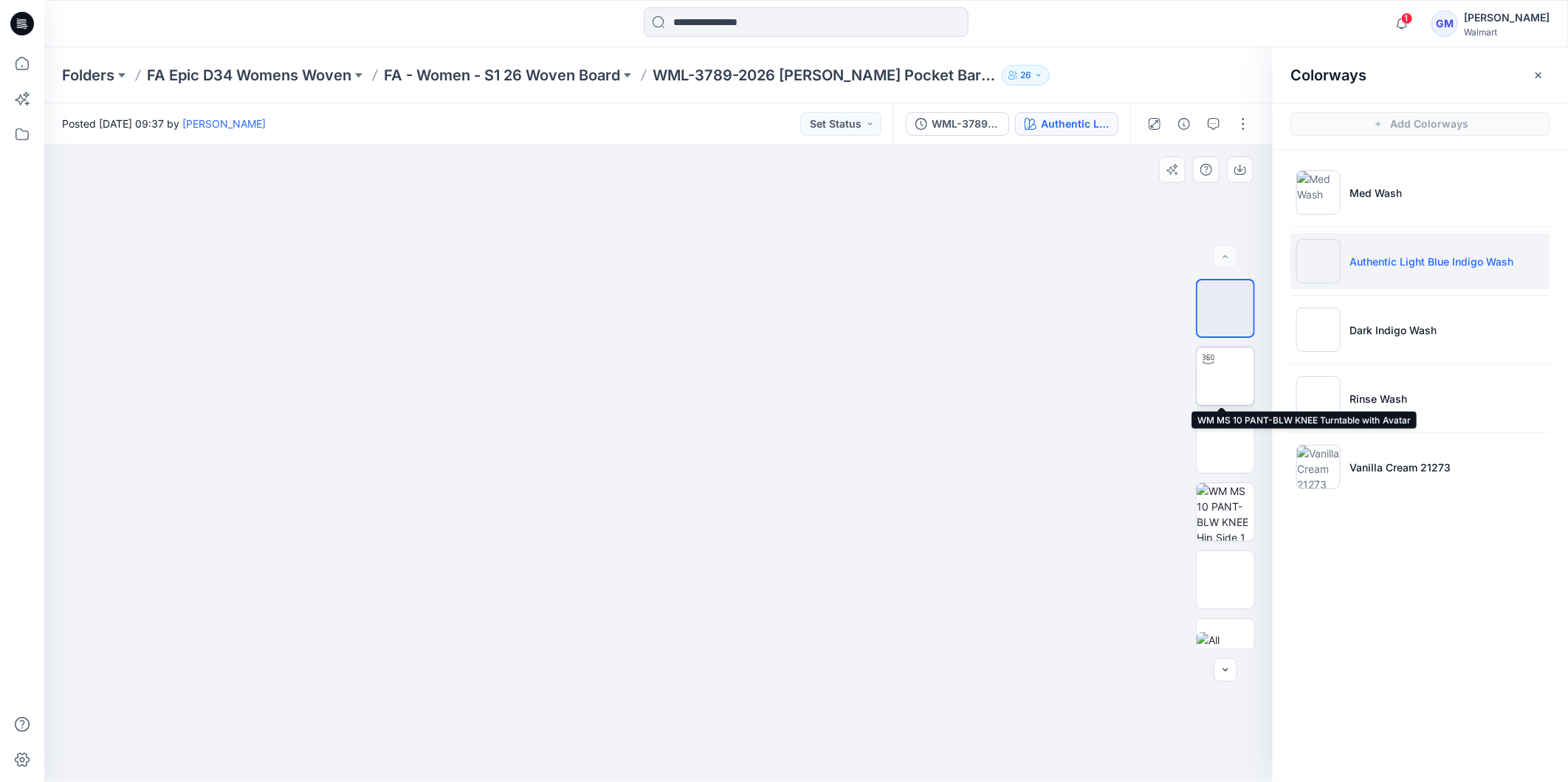
click at [1225, 376] on img at bounding box center [1225, 376] width 0 height 0
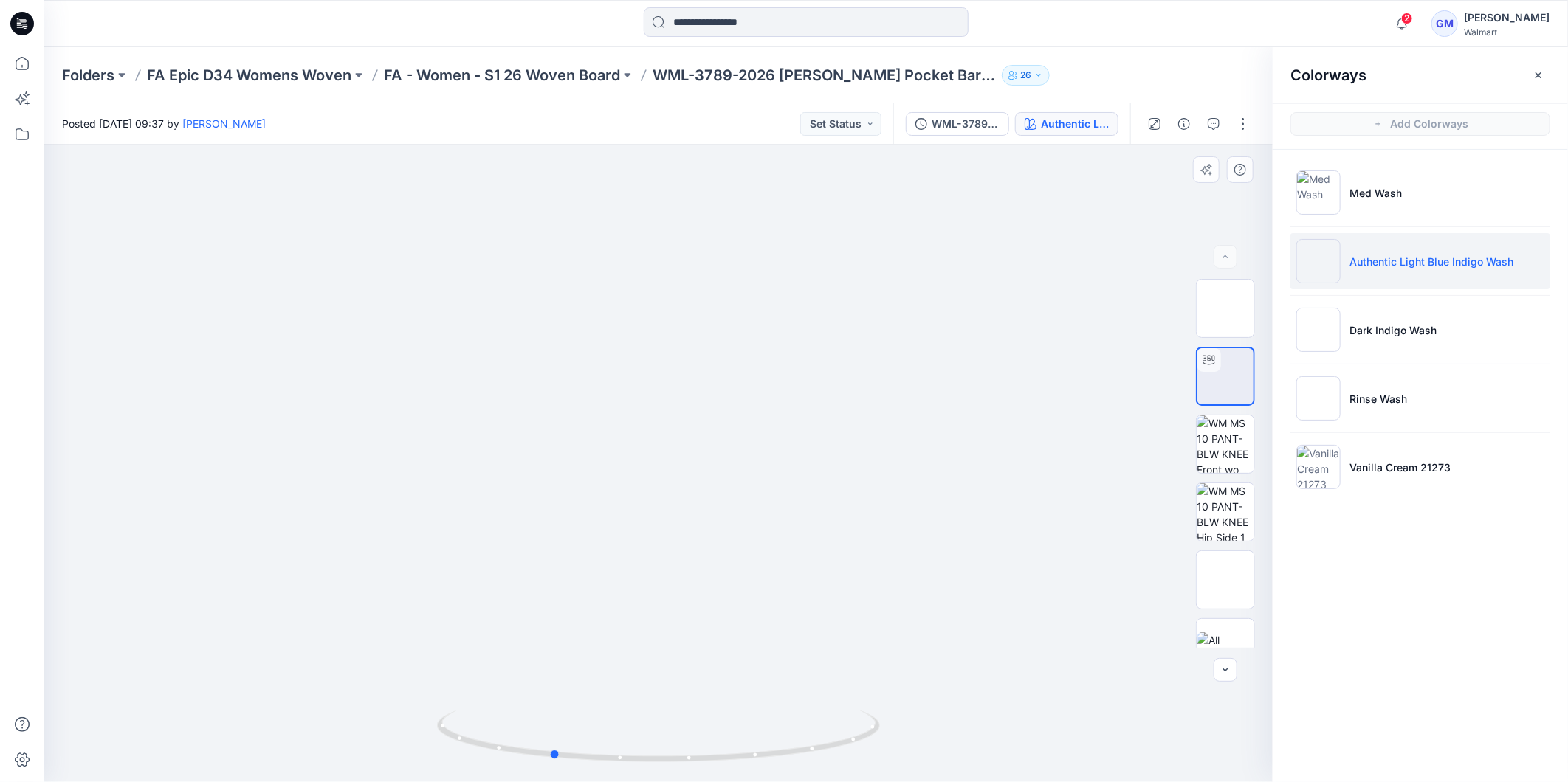
drag, startPoint x: 818, startPoint y: 756, endPoint x: 1154, endPoint y: 670, distance: 346.8
click at [1154, 670] on div at bounding box center [658, 463] width 1228 height 637
